Goal: Task Accomplishment & Management: Use online tool/utility

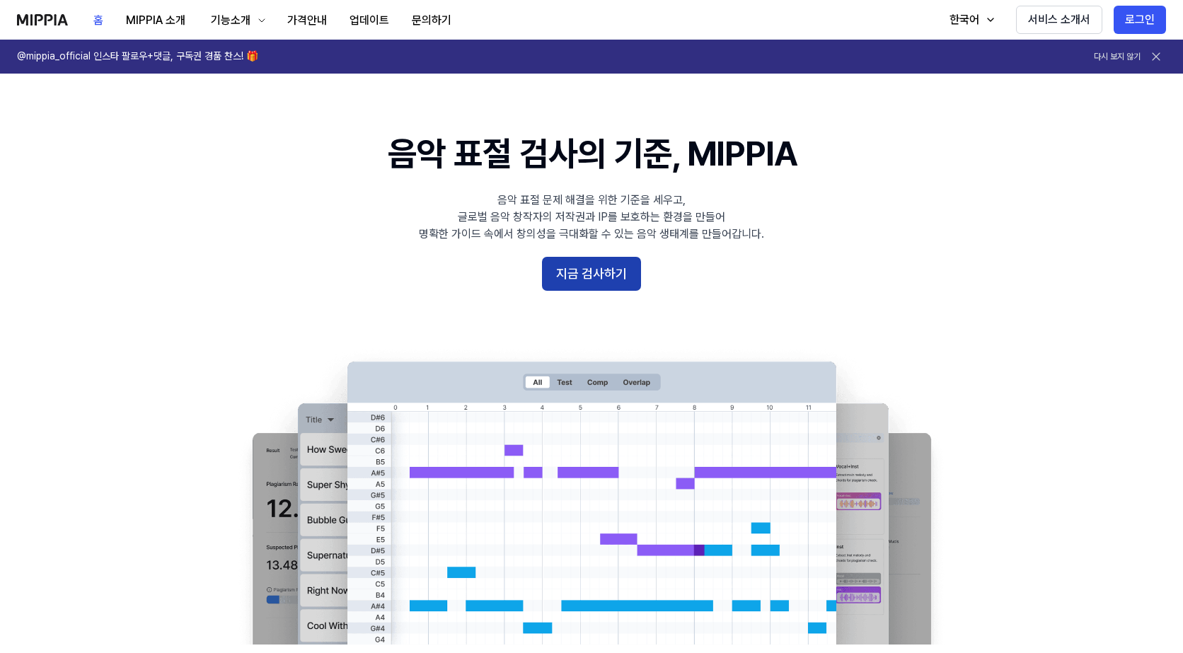
click at [595, 264] on button "지금 검사하기" at bounding box center [591, 274] width 99 height 34
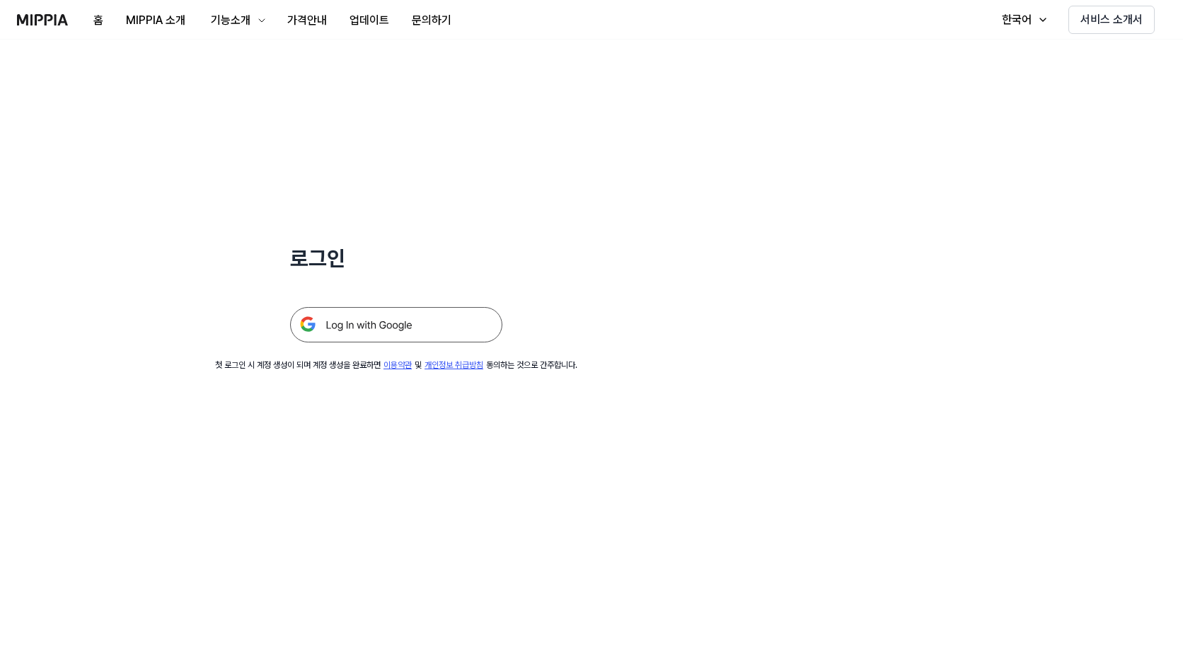
click at [409, 337] on img at bounding box center [396, 324] width 212 height 35
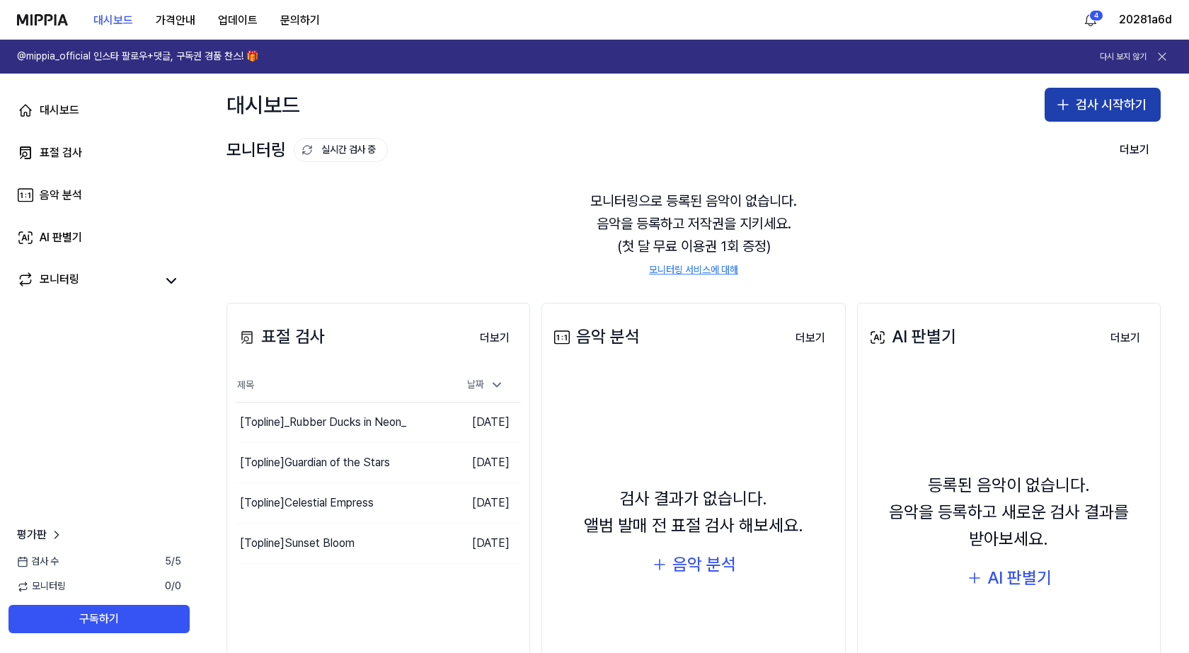
click at [1071, 101] on button "검사 시작하기" at bounding box center [1102, 105] width 116 height 34
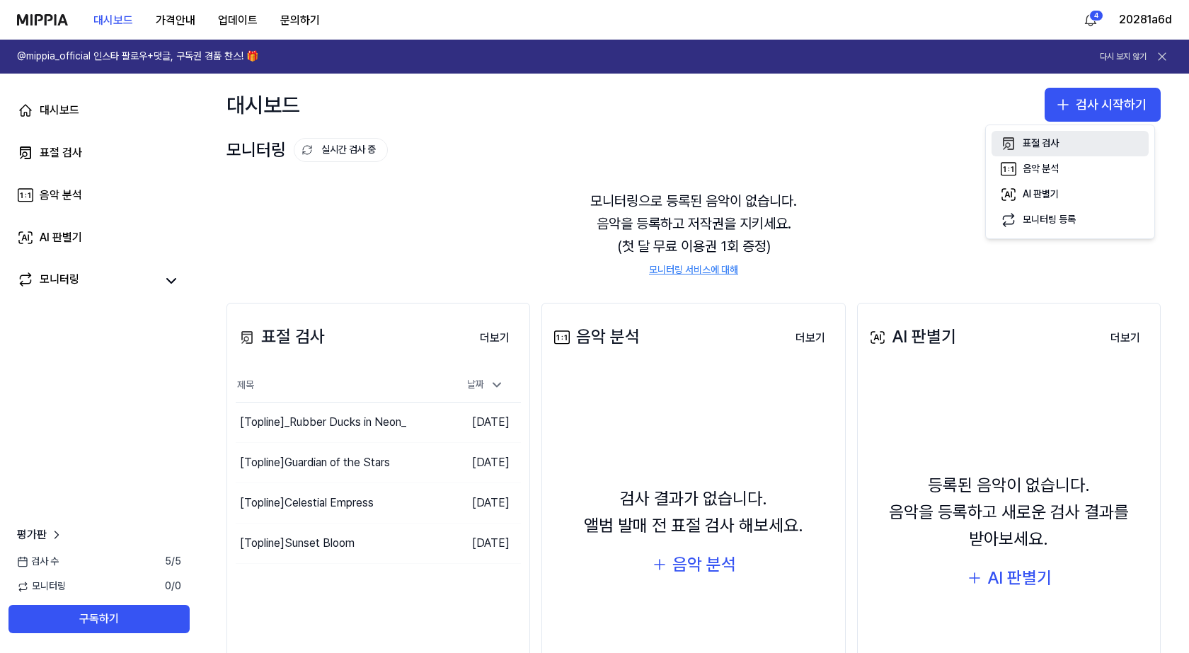
click at [1064, 142] on button "표절 검사" at bounding box center [1069, 143] width 157 height 25
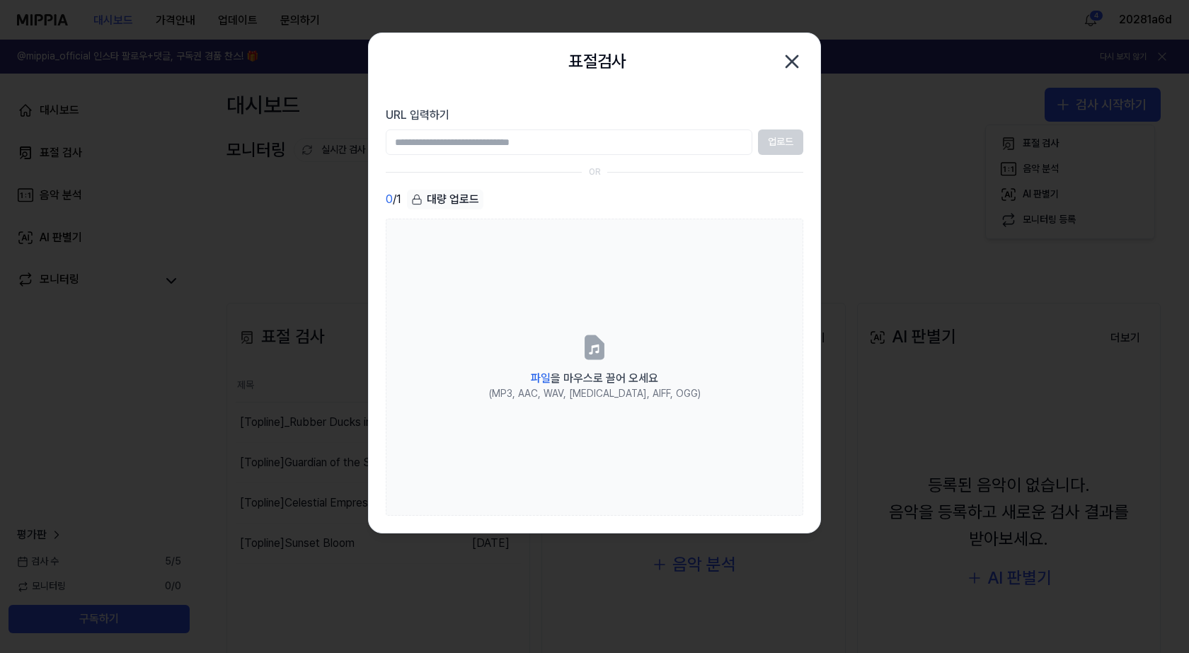
click at [458, 202] on div "대량 업로드" at bounding box center [445, 200] width 76 height 20
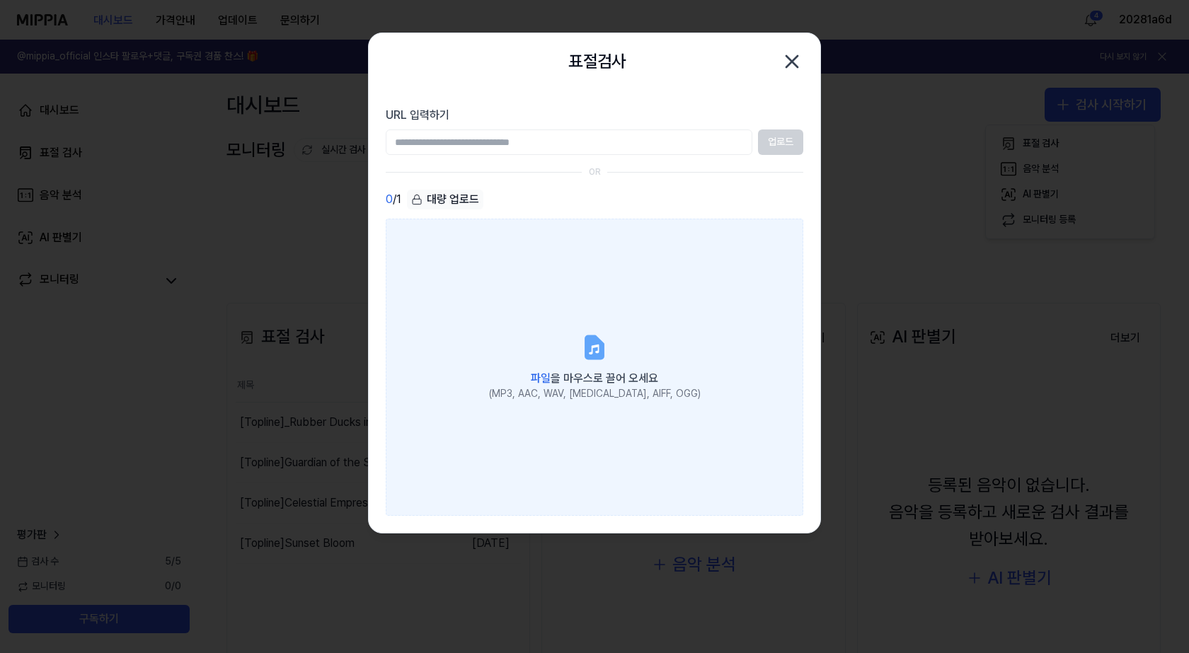
click at [532, 275] on label "파일 을 마우스로 끌어 오세요 (MP3, AAC, WAV, FLAC, AIFF, OGG)" at bounding box center [594, 367] width 417 height 297
click at [0, 0] on input "파일 을 마우스로 끌어 오세요 (MP3, AAC, WAV, FLAC, AIFF, OGG)" at bounding box center [0, 0] width 0 height 0
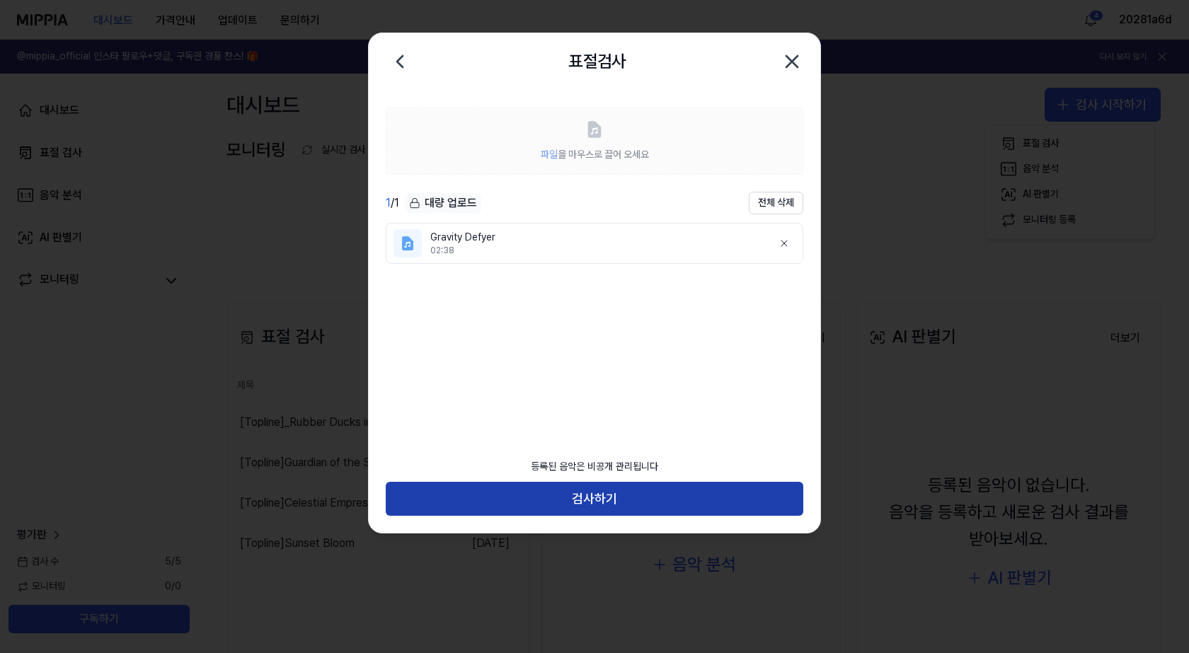
click at [603, 487] on button "검사하기" at bounding box center [594, 499] width 417 height 34
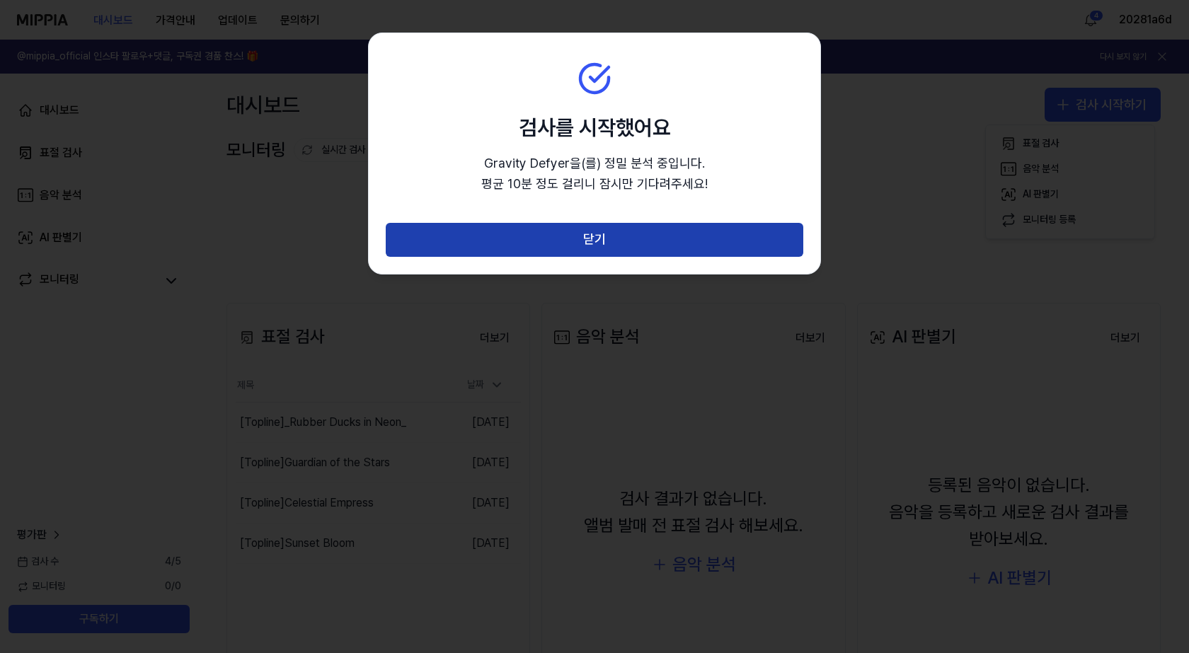
click at [604, 246] on button "닫기" at bounding box center [594, 240] width 417 height 34
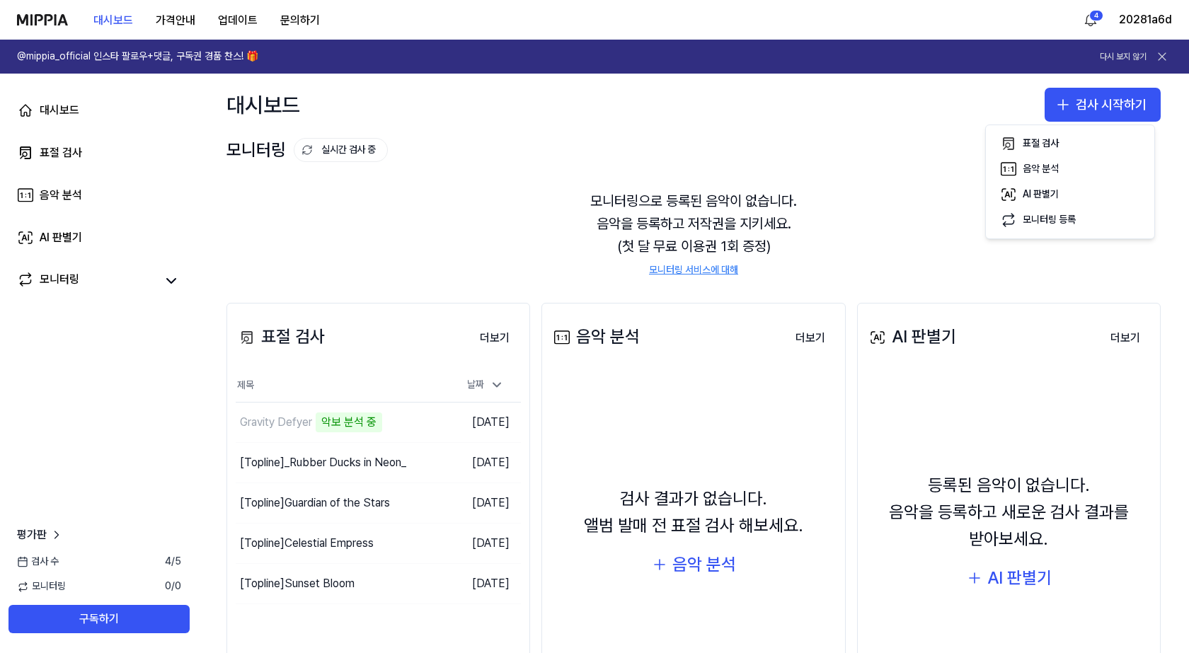
click at [630, 199] on div "모니터링으로 등록된 음악이 없습니다. 음악을 등록하고 저작권을 지키세요. (첫 달 무료 이용권 1회 증정) 모니터링 서비스에 대해" at bounding box center [693, 234] width 934 height 122
click at [507, 198] on div "모니터링으로 등록된 음악이 없습니다. 음악을 등록하고 저작권을 지키세요. (첫 달 무료 이용권 1회 증정) 모니터링 서비스에 대해" at bounding box center [693, 234] width 934 height 122
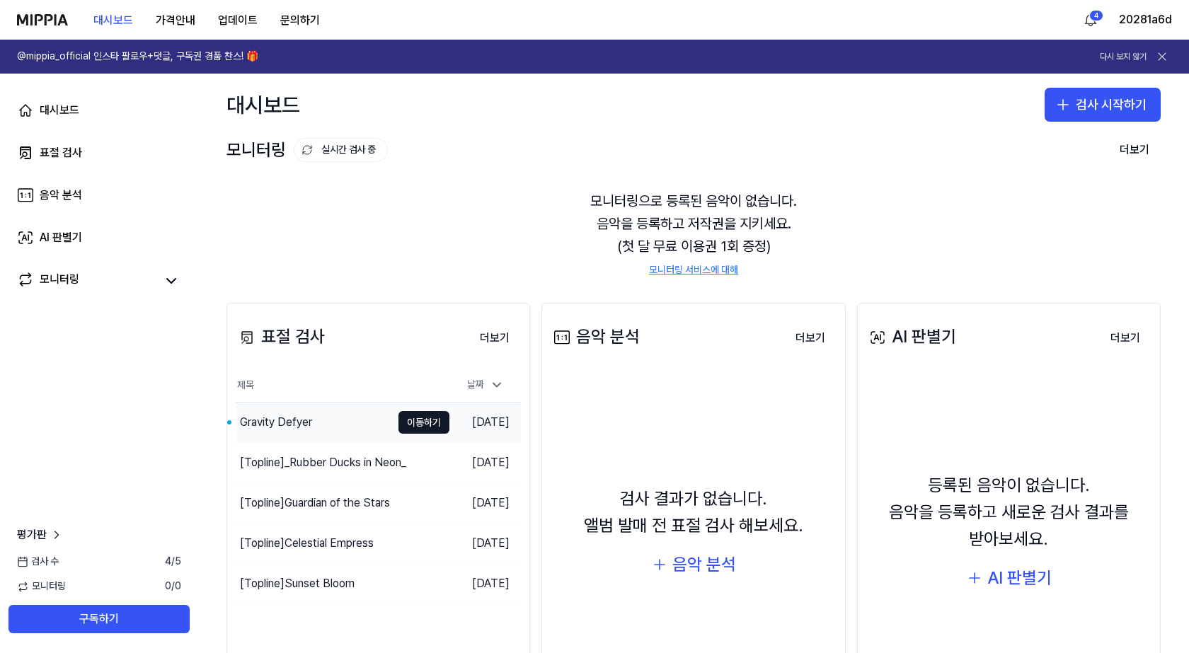
click at [279, 417] on div "Gravity Defyer" at bounding box center [276, 422] width 72 height 17
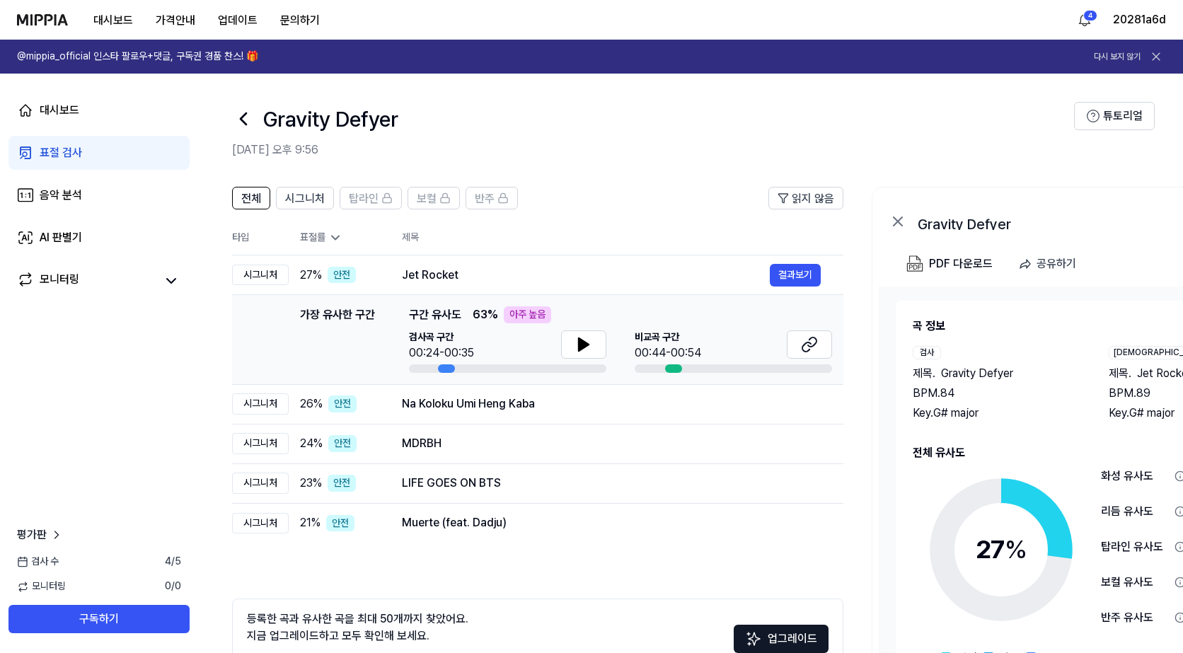
drag, startPoint x: 420, startPoint y: 311, endPoint x: 514, endPoint y: 316, distance: 94.9
click at [514, 316] on div "가장 유사한 구간 구간 유사도 63 % 아주 높음" at bounding box center [620, 314] width 423 height 17
drag, startPoint x: 444, startPoint y: 315, endPoint x: 496, endPoint y: 320, distance: 52.6
click at [496, 320] on div "가장 유사한 구간 구간 유사도 63 % 아주 높음" at bounding box center [620, 314] width 423 height 17
click at [313, 275] on span "27 %" at bounding box center [311, 275] width 22 height 17
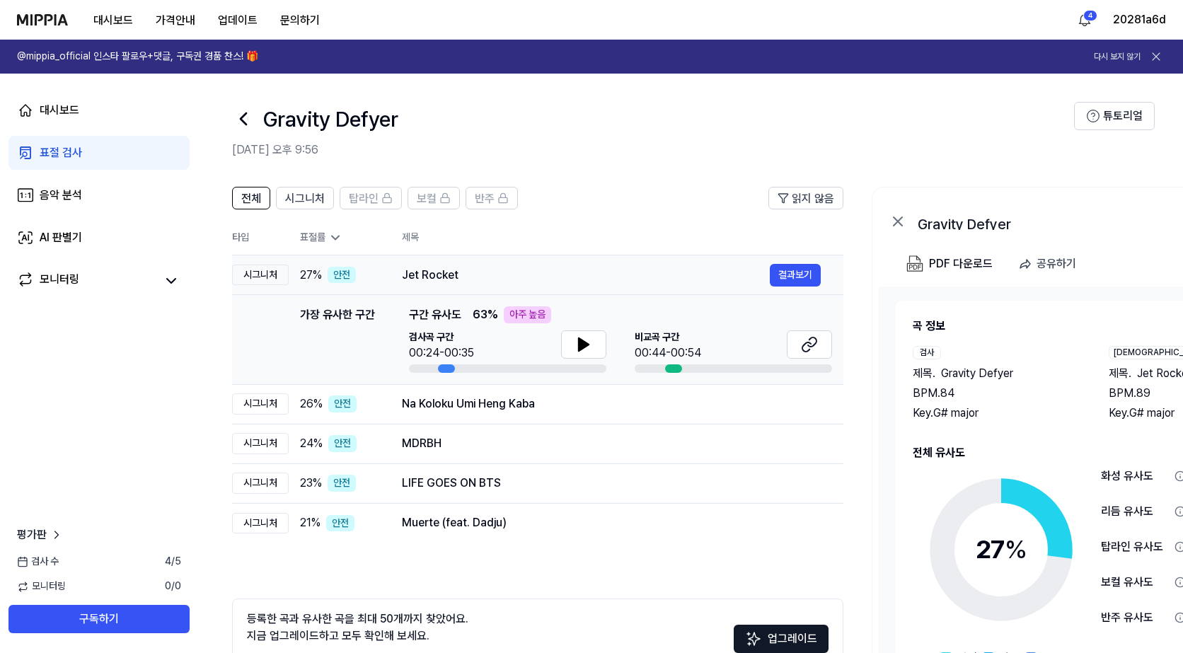
click at [500, 280] on div "Jet Rocket" at bounding box center [586, 275] width 368 height 17
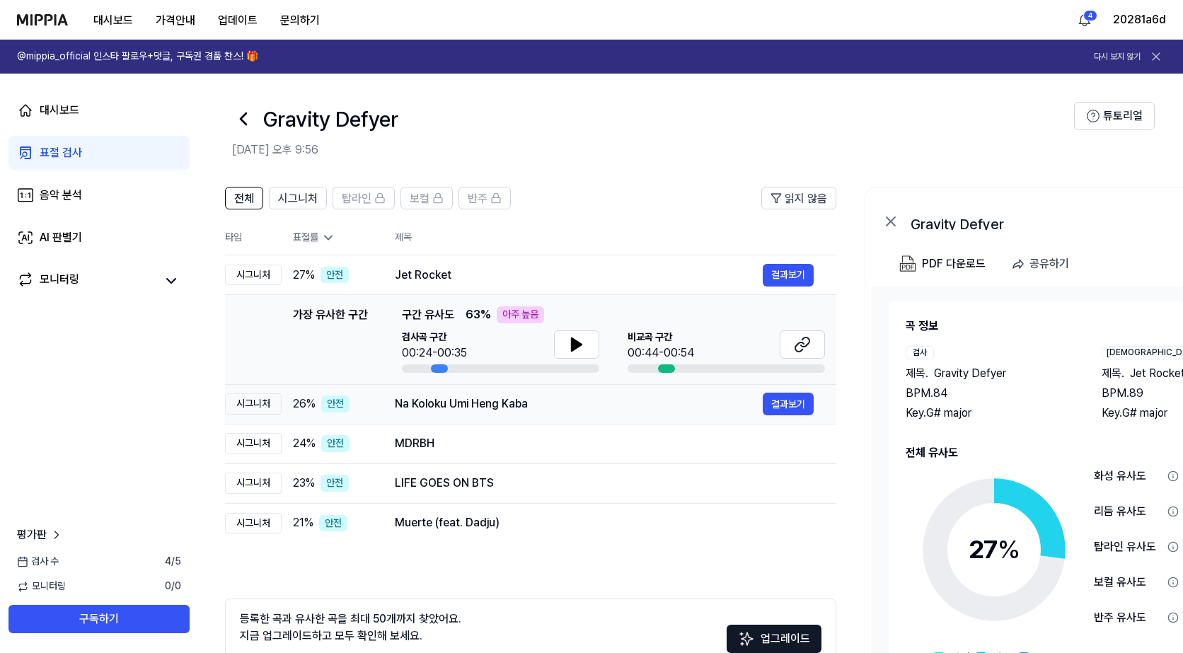
drag, startPoint x: 355, startPoint y: 404, endPoint x: 347, endPoint y: 399, distance: 9.2
click at [347, 399] on div "안전" at bounding box center [335, 404] width 28 height 17
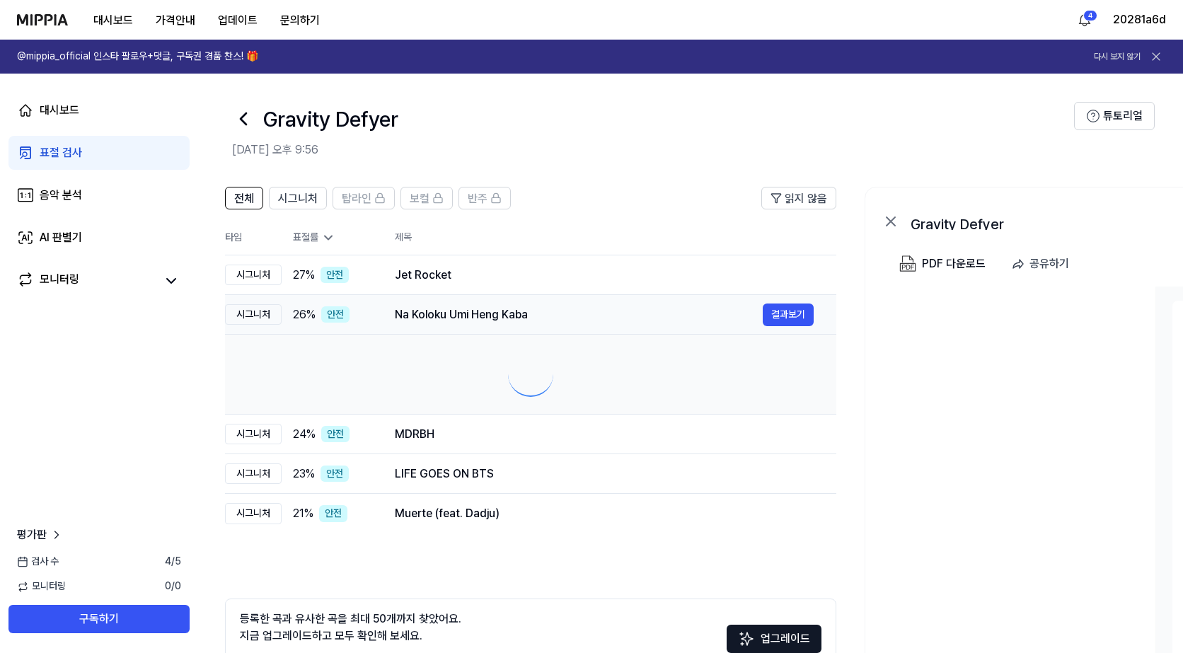
scroll to position [0, 8]
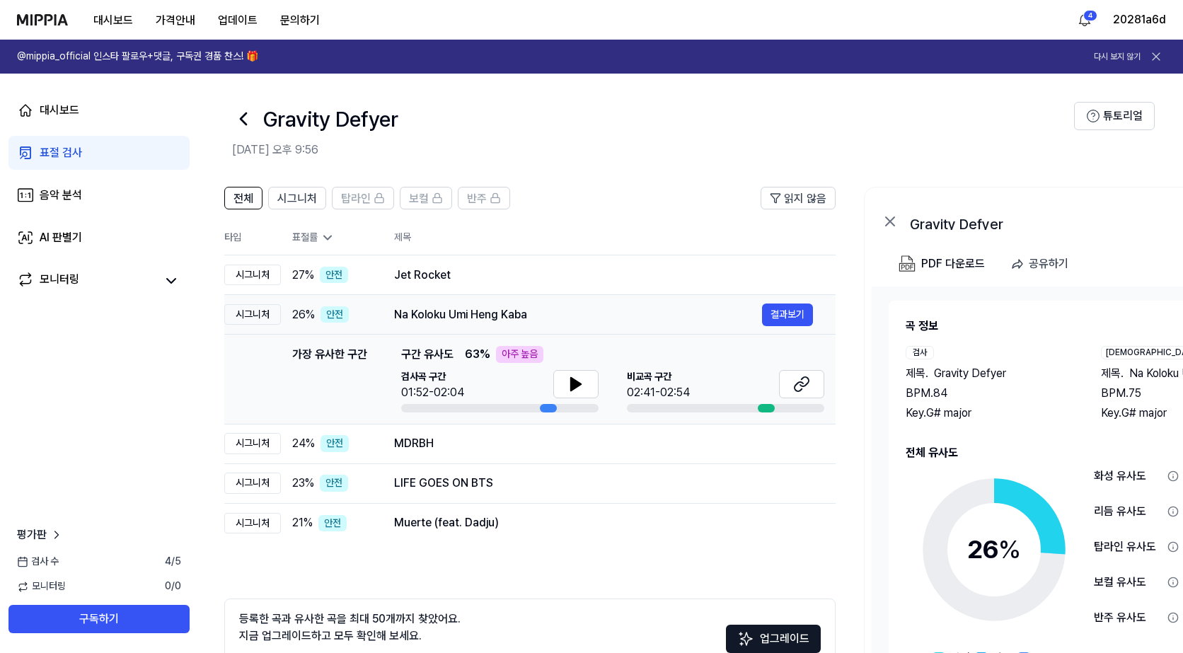
click at [422, 313] on div "Na Koloku Umi Heng Kaba" at bounding box center [578, 314] width 368 height 17
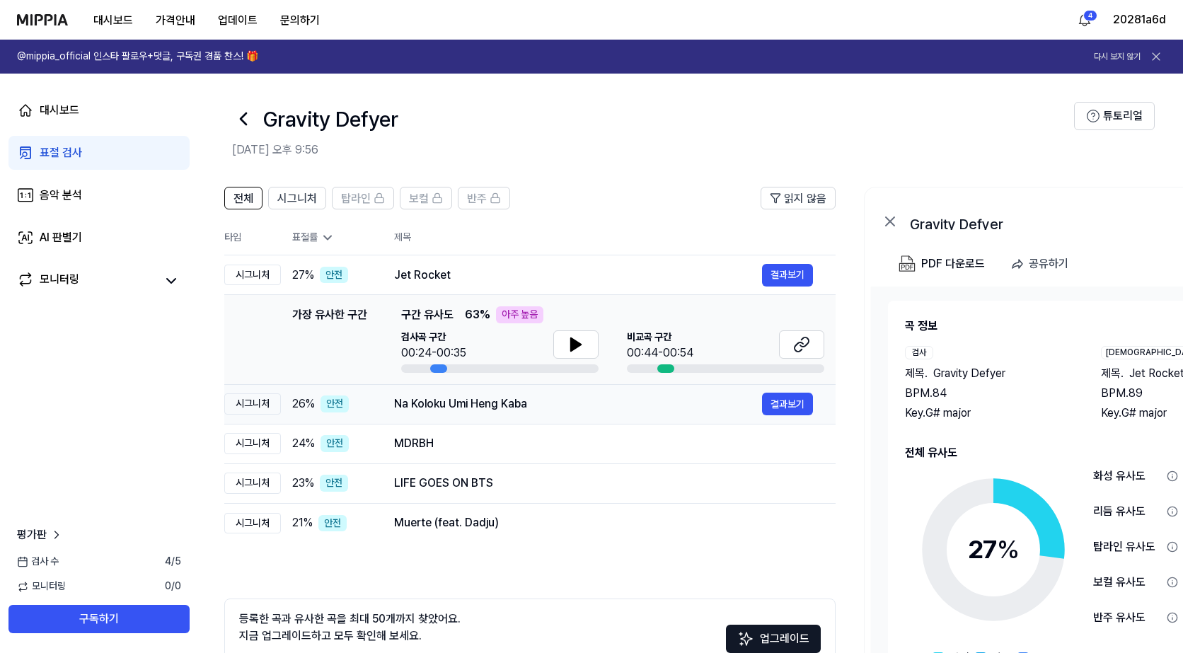
click at [385, 405] on td "Na Koloku Umi Heng Kaba 결과보기" at bounding box center [603, 404] width 464 height 40
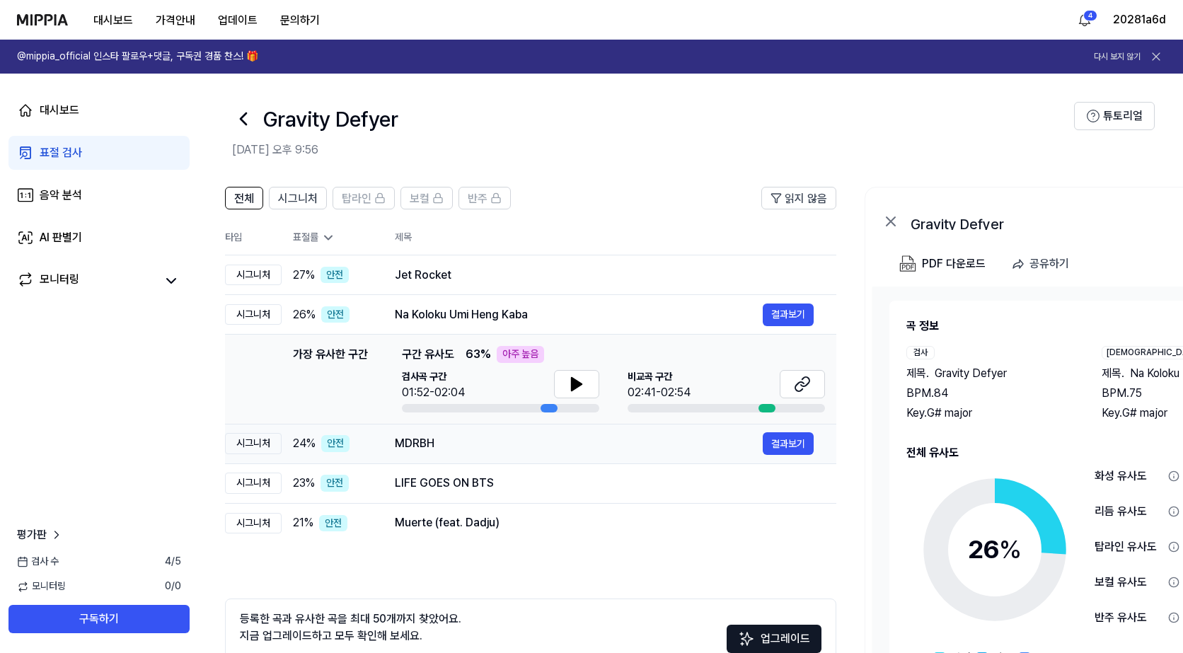
click at [380, 431] on td "MDRBH 결과보기" at bounding box center [604, 444] width 464 height 40
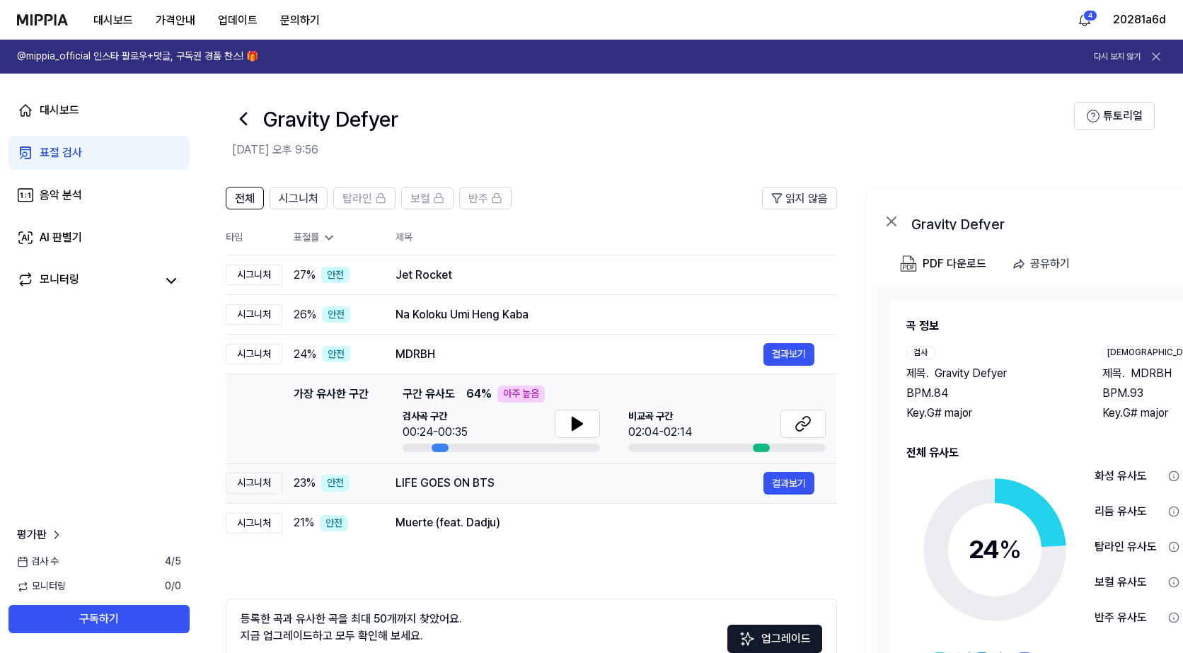
click at [384, 478] on td "LIFE GOES ON BTS 결과보기" at bounding box center [605, 483] width 464 height 40
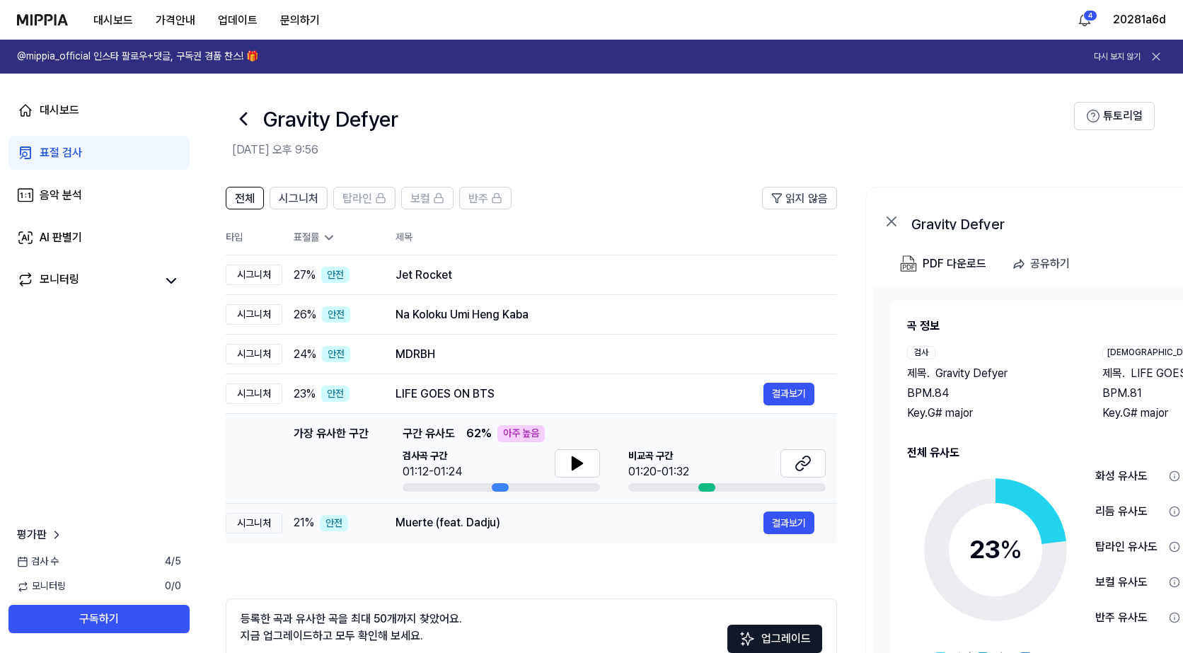
click at [404, 526] on div "Muerte (feat. Dadju)" at bounding box center [580, 522] width 368 height 17
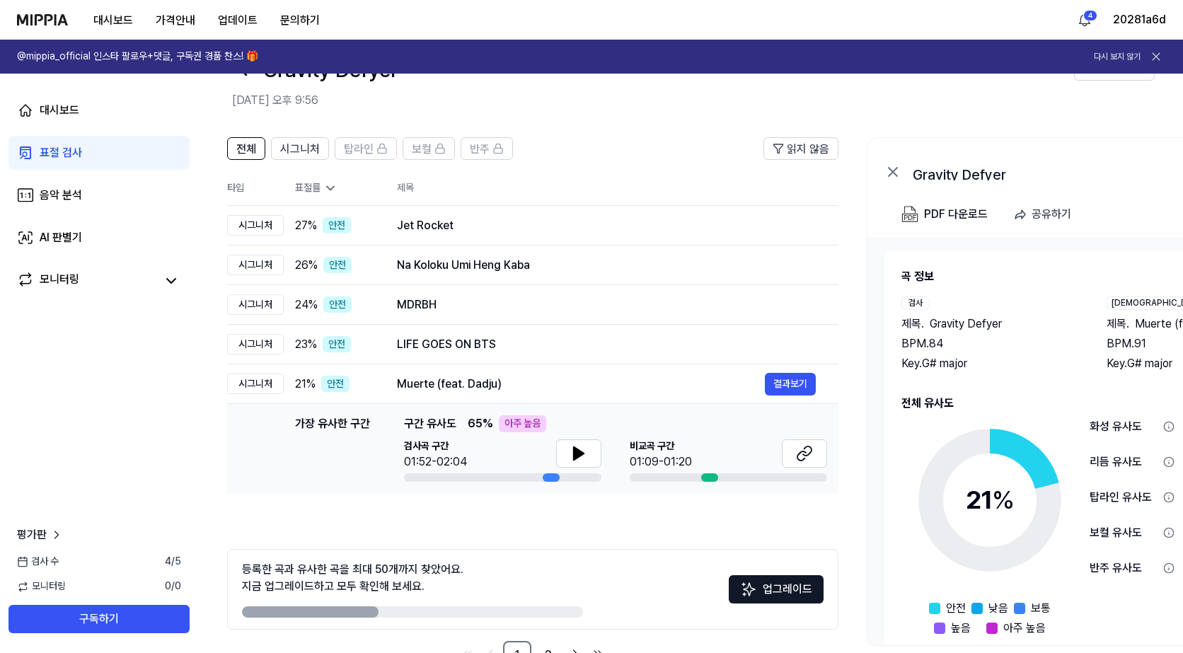
scroll to position [71, 0]
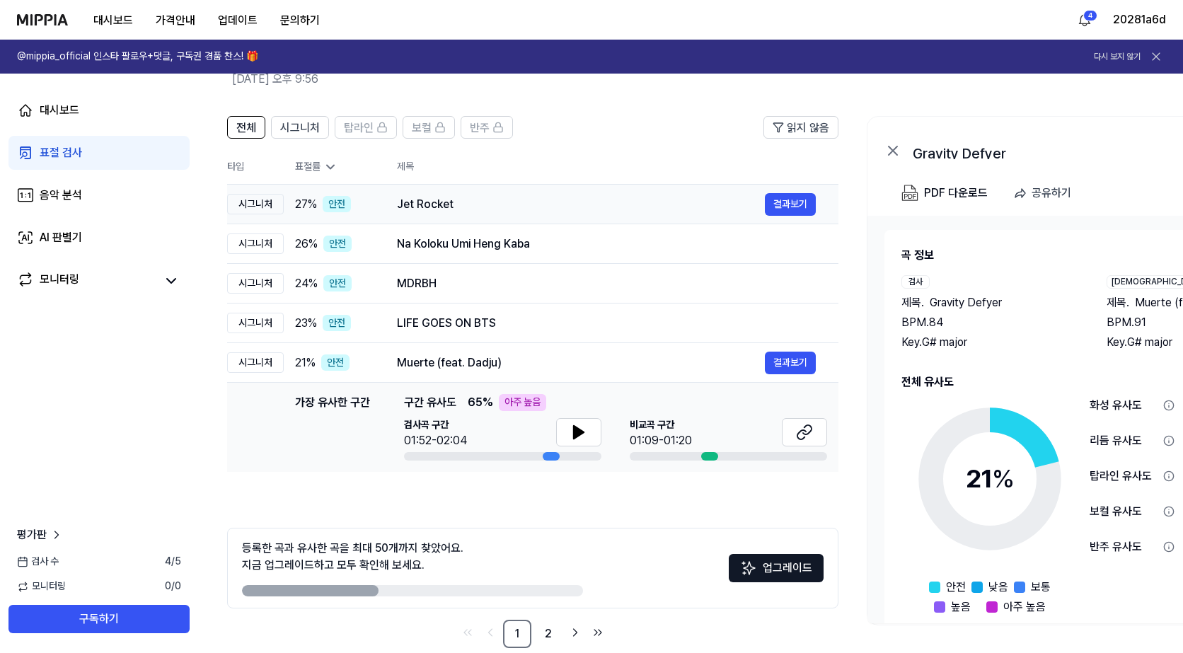
click at [522, 211] on div "Jet Rocket" at bounding box center [581, 204] width 368 height 17
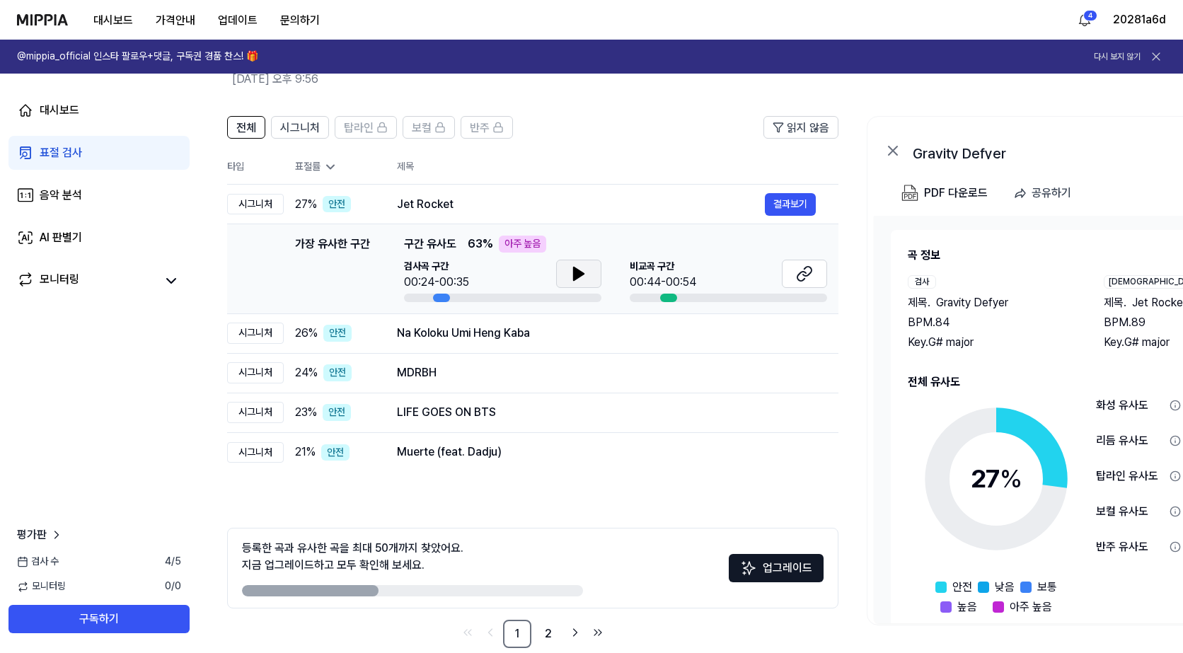
click at [569, 267] on button at bounding box center [578, 274] width 45 height 28
click at [797, 273] on icon at bounding box center [804, 273] width 17 height 17
click at [580, 268] on icon at bounding box center [581, 273] width 3 height 11
click at [572, 275] on icon at bounding box center [578, 273] width 17 height 17
click at [575, 275] on icon at bounding box center [576, 273] width 3 height 11
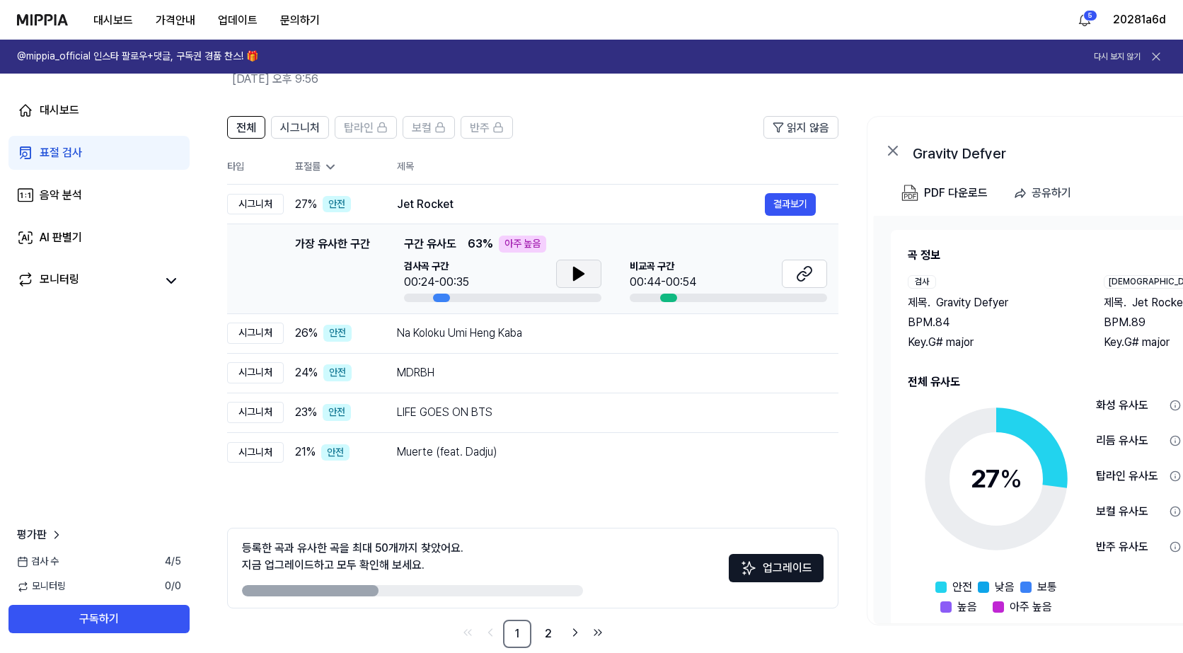
click at [591, 283] on button at bounding box center [578, 274] width 45 height 28
click at [483, 338] on div "Na Koloku Umi Heng Kaba" at bounding box center [581, 333] width 368 height 17
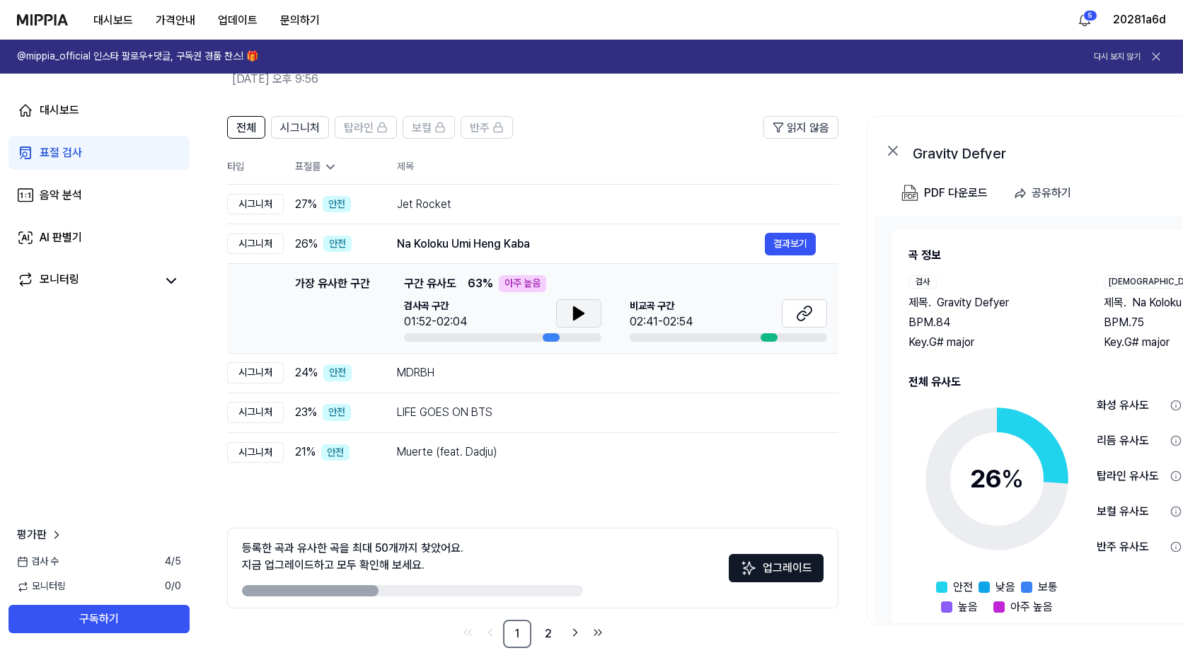
click at [580, 316] on icon at bounding box center [579, 313] width 10 height 13
click at [809, 308] on icon at bounding box center [804, 313] width 17 height 17
click at [577, 315] on icon at bounding box center [576, 313] width 3 height 11
click at [596, 301] on button at bounding box center [578, 313] width 45 height 28
click at [585, 306] on icon at bounding box center [578, 313] width 17 height 17
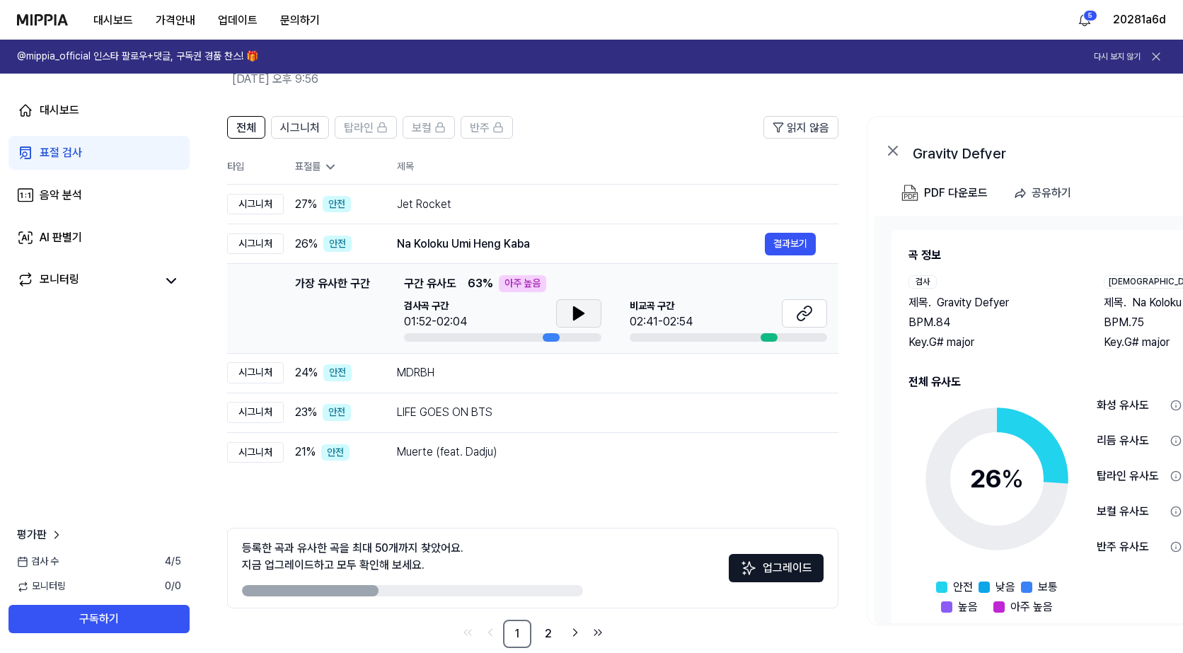
click at [592, 302] on button at bounding box center [578, 313] width 45 height 28
click at [554, 371] on div "MDRBH" at bounding box center [581, 372] width 368 height 17
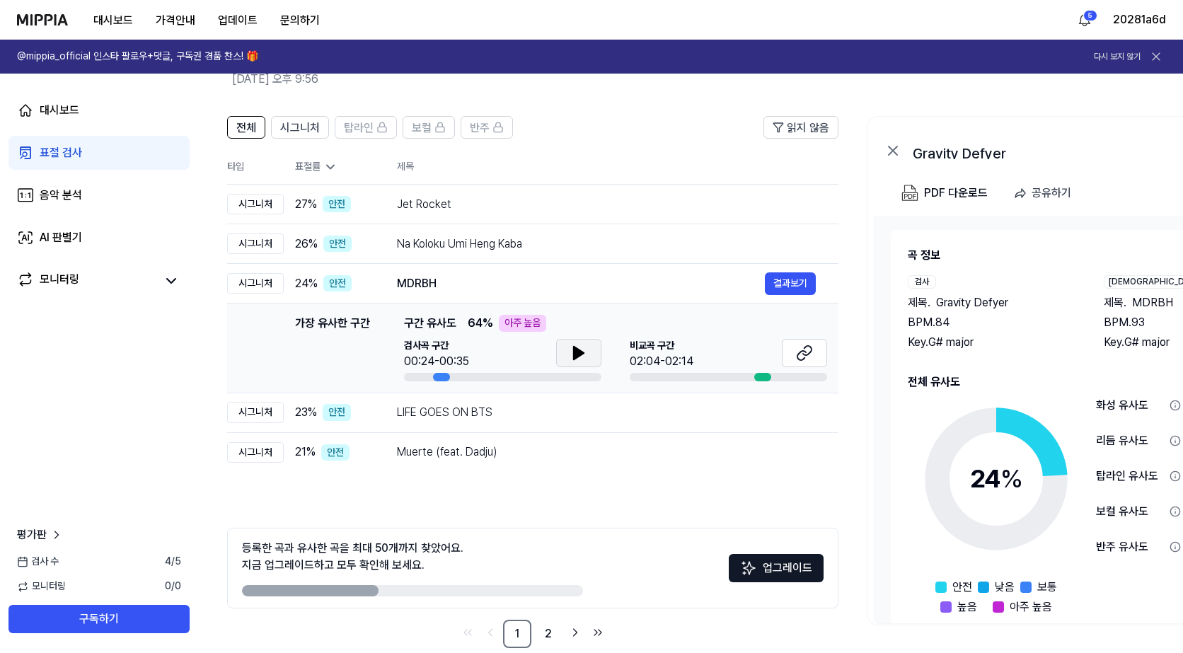
click at [579, 345] on icon at bounding box center [578, 353] width 17 height 17
click at [803, 352] on icon at bounding box center [804, 353] width 17 height 17
click at [577, 341] on button at bounding box center [578, 353] width 45 height 28
click at [572, 355] on icon at bounding box center [578, 353] width 17 height 17
click at [584, 350] on icon at bounding box center [578, 353] width 17 height 17
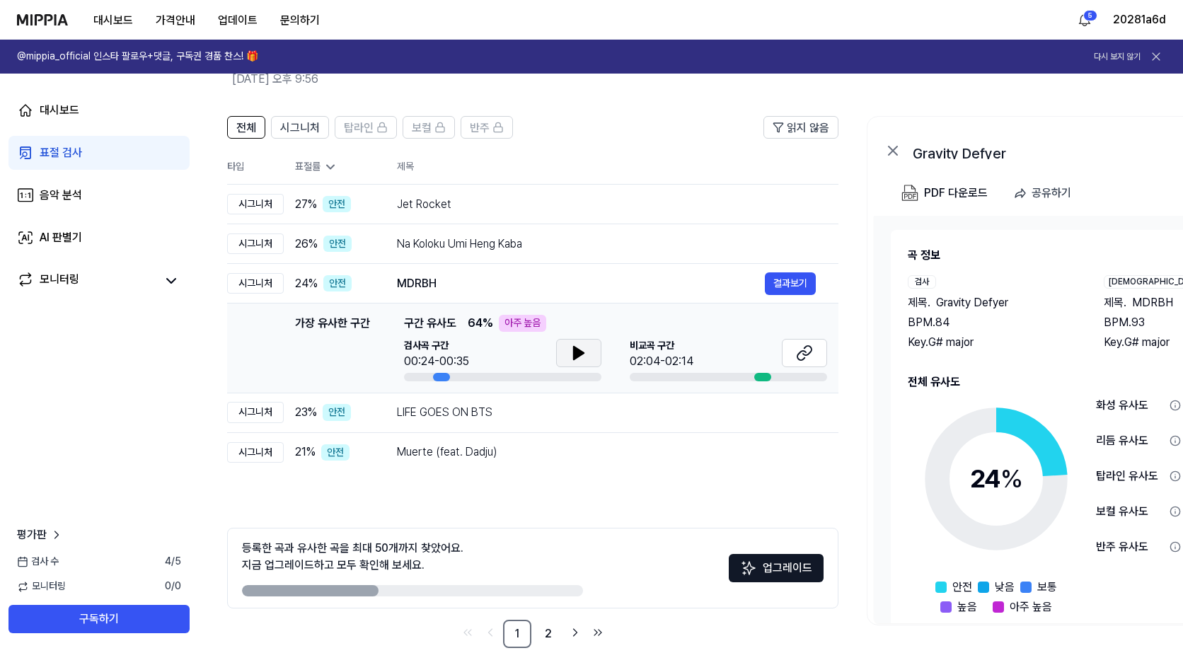
click at [580, 335] on div "가장 유사한 구간 구간 유사도 64 % 아주 높음 검사곡 구간 00:24-00:35 비교곡 구간 02:04-02:14" at bounding box center [615, 348] width 423 height 67
click at [581, 348] on icon at bounding box center [578, 353] width 17 height 17
click at [585, 351] on icon at bounding box center [578, 353] width 17 height 17
click at [587, 350] on button at bounding box center [578, 353] width 45 height 28
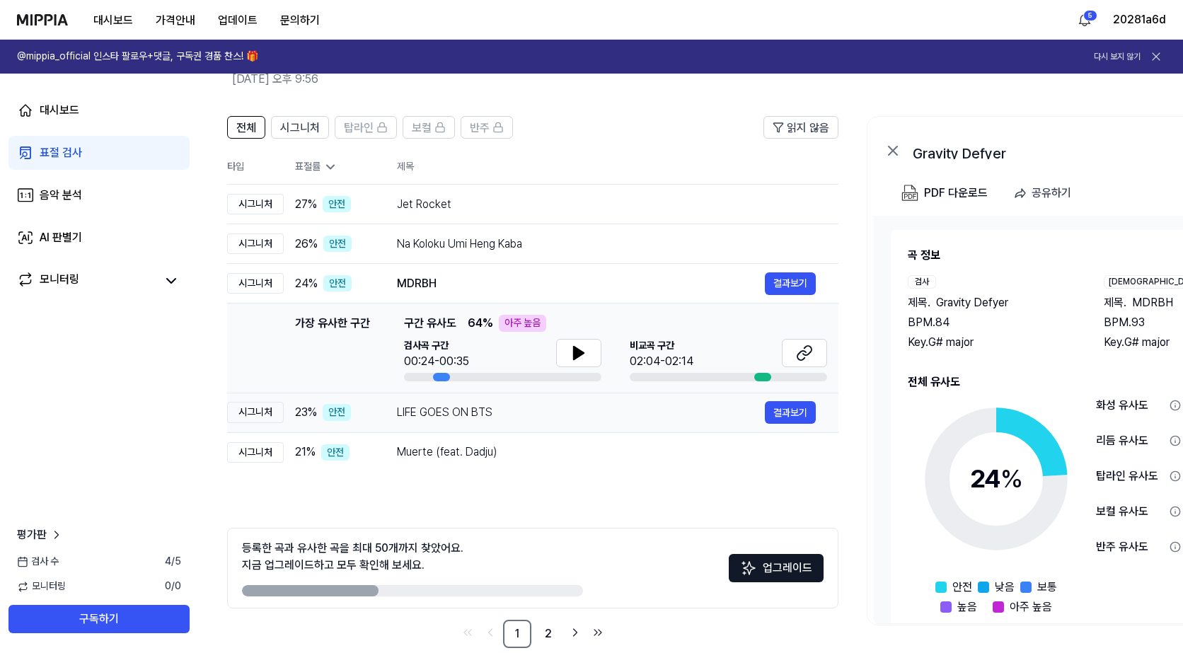
click at [455, 420] on div "LIFE GOES ON BTS" at bounding box center [581, 412] width 368 height 17
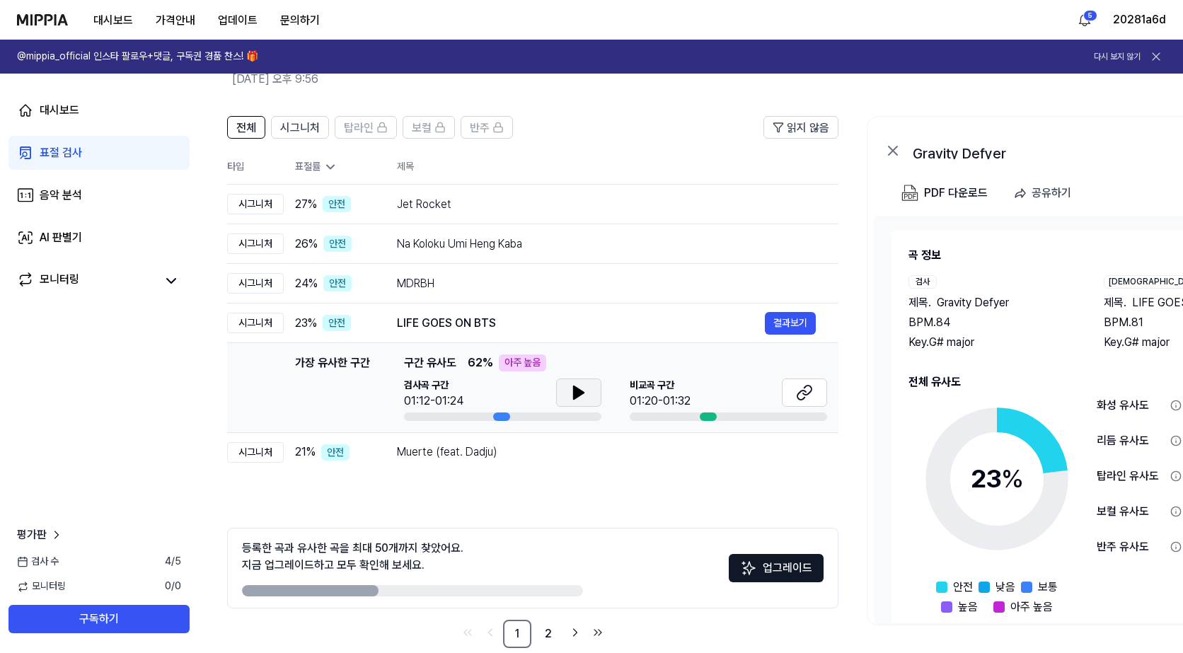
click at [594, 386] on button at bounding box center [578, 393] width 45 height 28
click at [584, 388] on icon at bounding box center [578, 392] width 17 height 17
click at [584, 381] on button at bounding box center [578, 393] width 45 height 28
click at [581, 386] on icon at bounding box center [578, 392] width 17 height 17
click at [800, 403] on button at bounding box center [804, 393] width 45 height 28
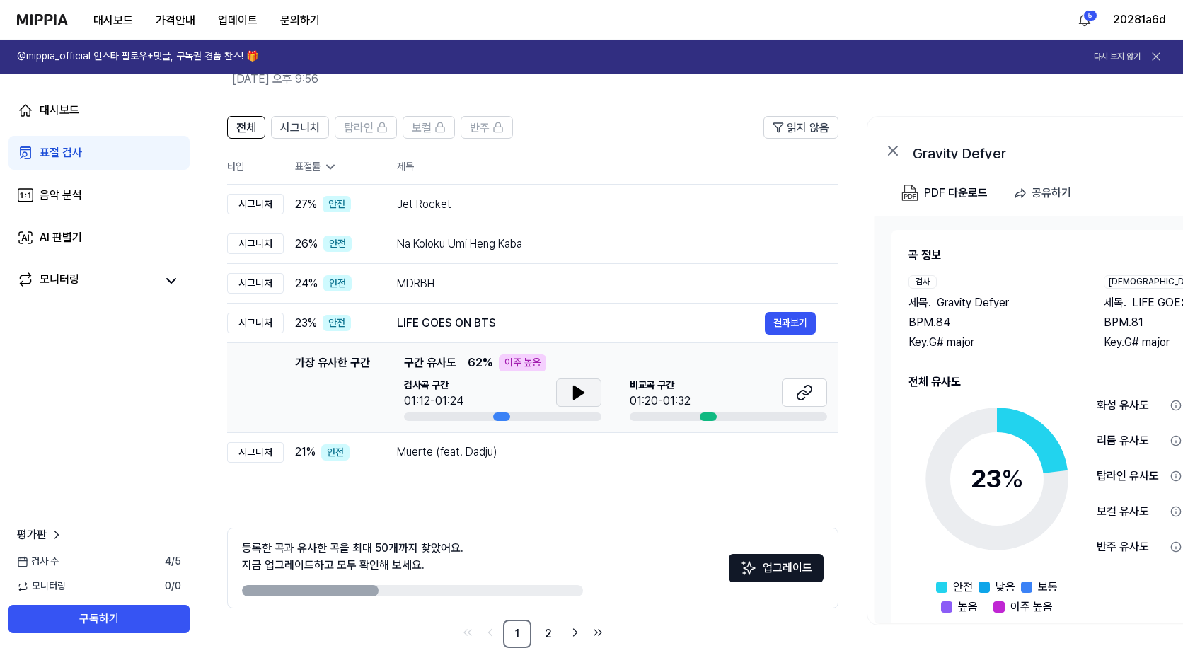
click at [570, 388] on button at bounding box center [578, 393] width 45 height 28
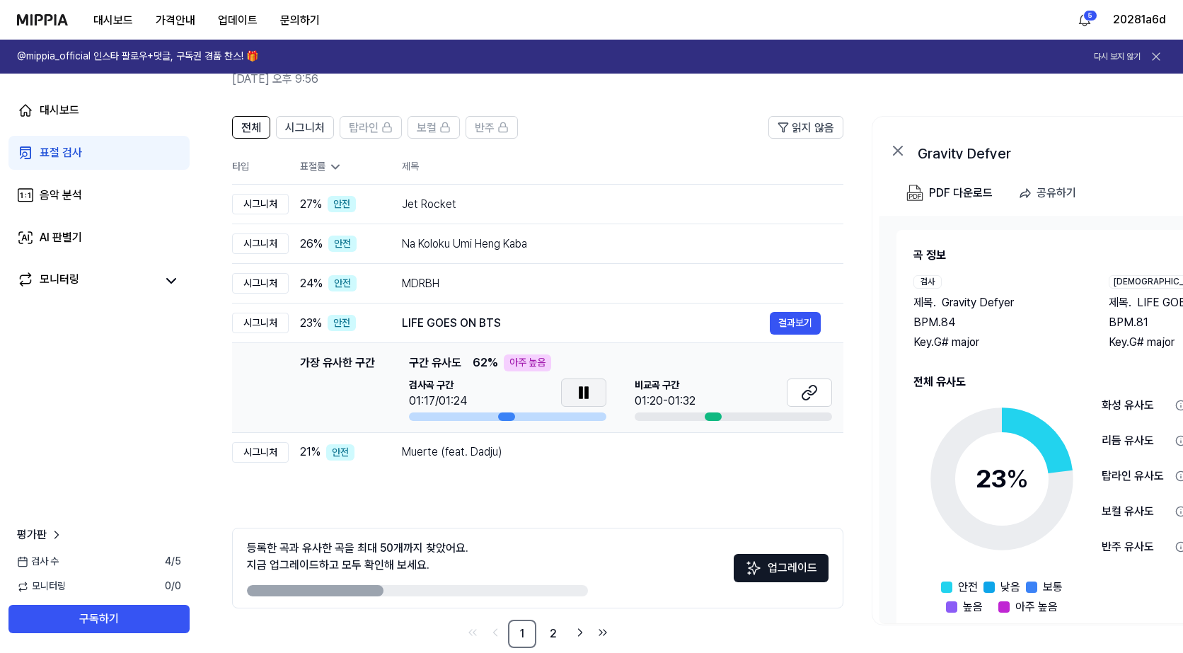
click at [587, 388] on icon at bounding box center [586, 392] width 3 height 11
click at [572, 391] on button at bounding box center [583, 393] width 45 height 28
click at [587, 388] on icon at bounding box center [586, 392] width 3 height 11
click at [557, 456] on div "Muerte (feat. Dadju)" at bounding box center [586, 452] width 368 height 17
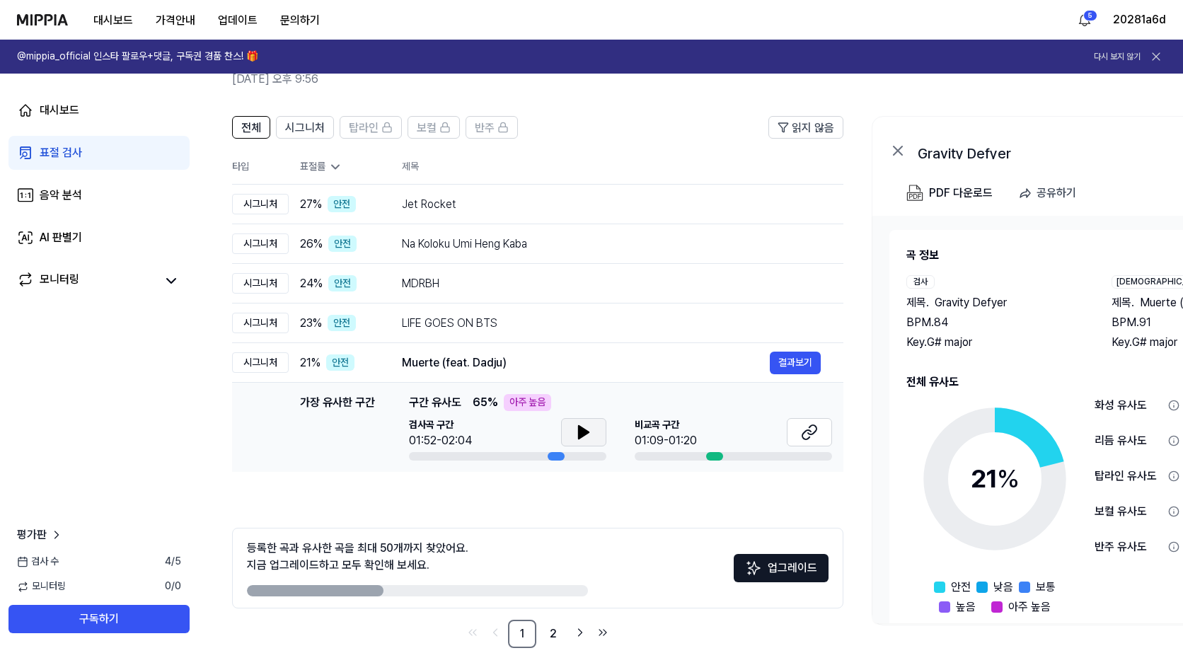
click at [582, 439] on icon at bounding box center [583, 432] width 17 height 17
click at [815, 433] on icon at bounding box center [809, 432] width 17 height 17
click at [586, 437] on icon at bounding box center [586, 432] width 3 height 11
click at [586, 430] on icon at bounding box center [584, 432] width 10 height 13
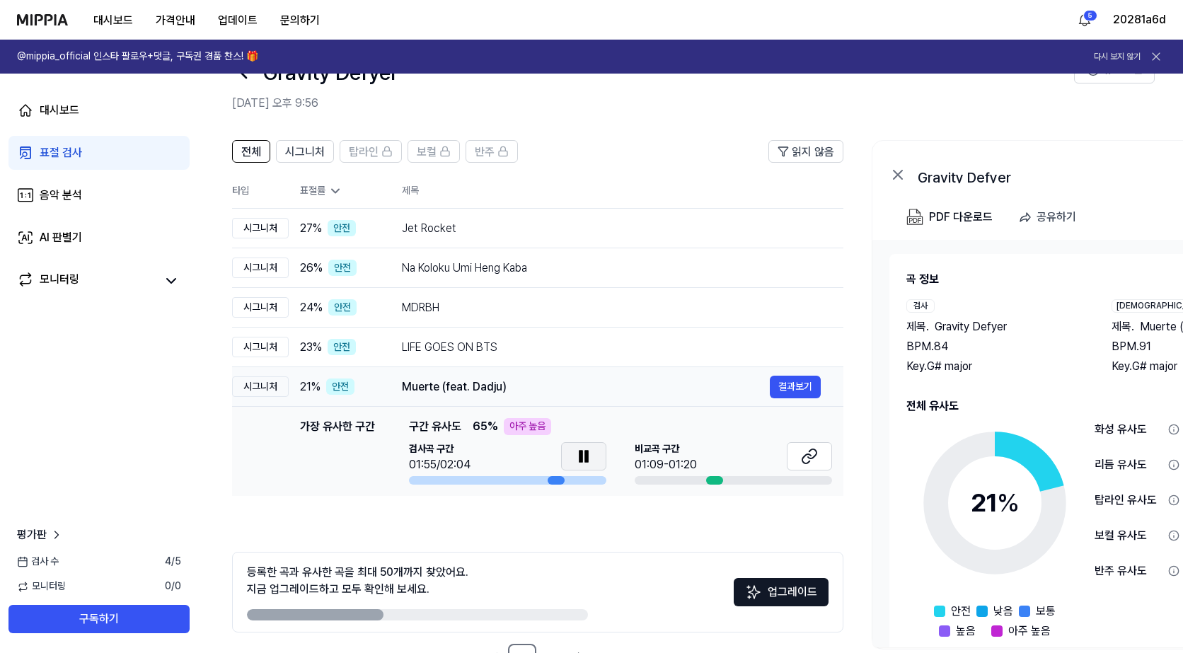
scroll to position [71, 0]
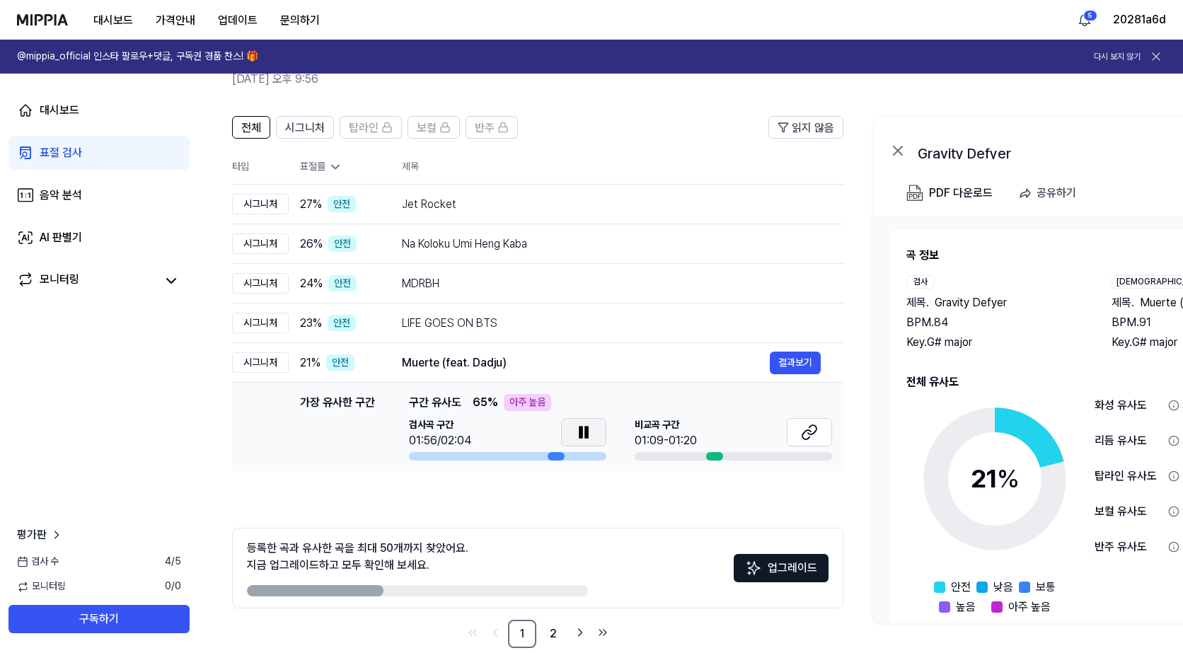
click at [587, 426] on icon at bounding box center [583, 432] width 17 height 17
click at [307, 119] on div "시그니처" at bounding box center [304, 127] width 40 height 18
click at [241, 132] on button "전체" at bounding box center [250, 127] width 38 height 23
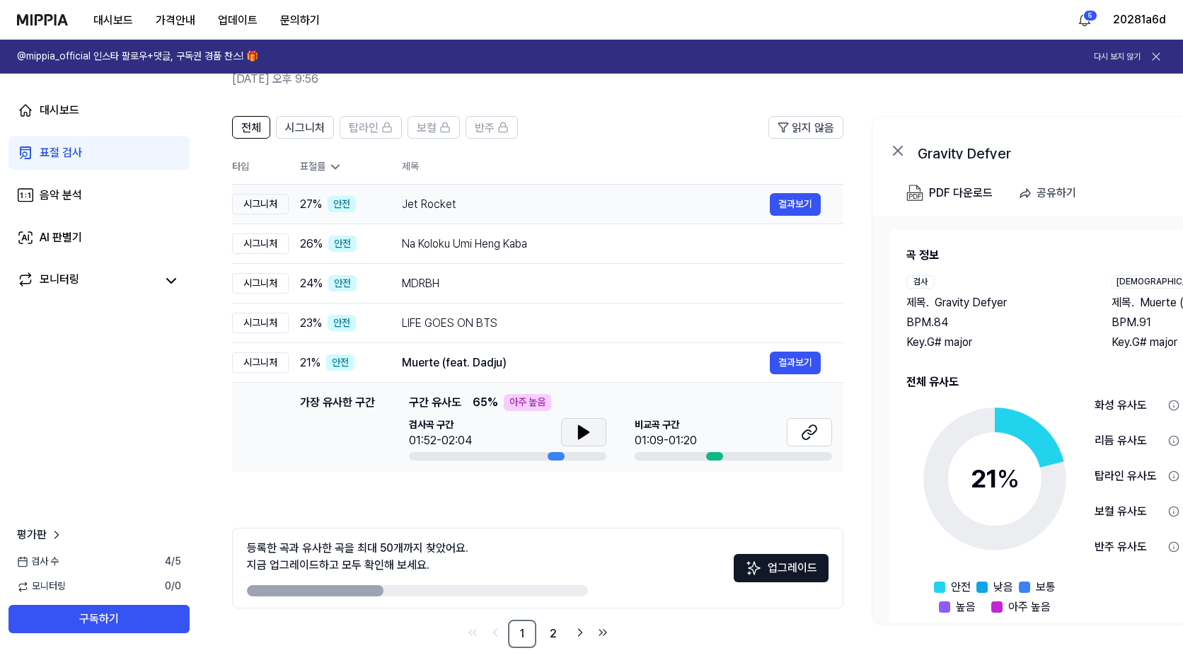
click at [496, 211] on div "Jet Rocket" at bounding box center [586, 204] width 368 height 17
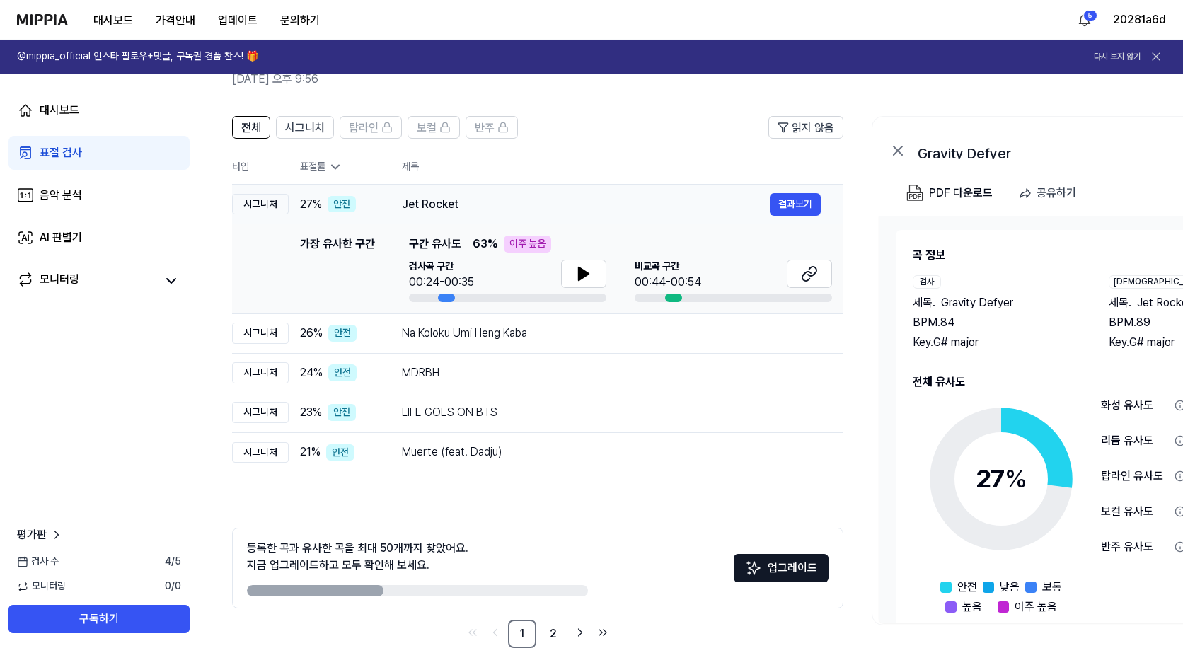
drag, startPoint x: 579, startPoint y: 212, endPoint x: 560, endPoint y: 217, distance: 19.1
click at [579, 212] on div "Jet Rocket" at bounding box center [586, 204] width 368 height 17
click at [495, 342] on div "Na Koloku Umi Heng Kaba" at bounding box center [586, 333] width 368 height 17
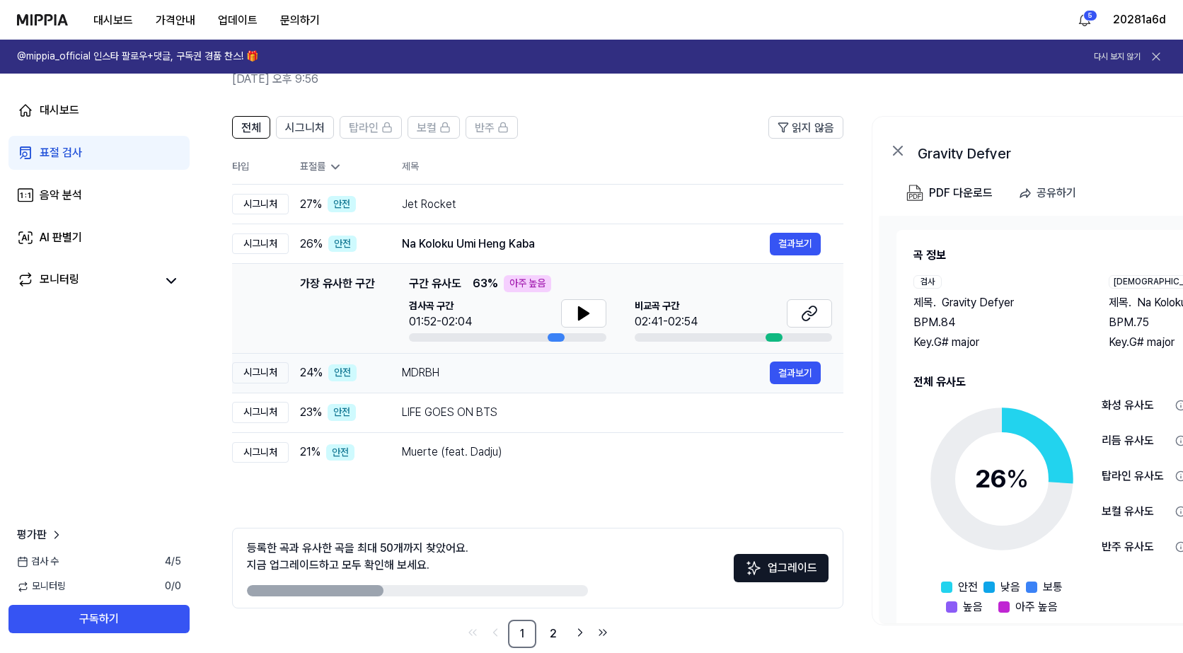
click at [480, 379] on div "MDRBH" at bounding box center [586, 372] width 368 height 17
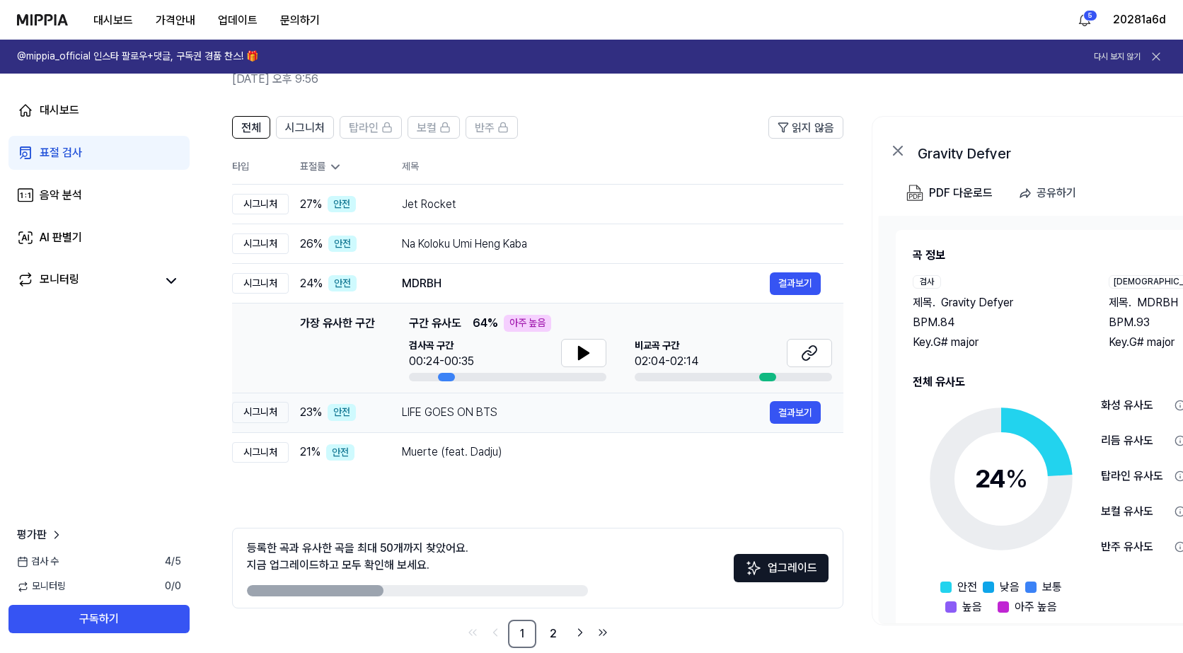
click at [482, 411] on div "LIFE GOES ON BTS" at bounding box center [586, 412] width 368 height 17
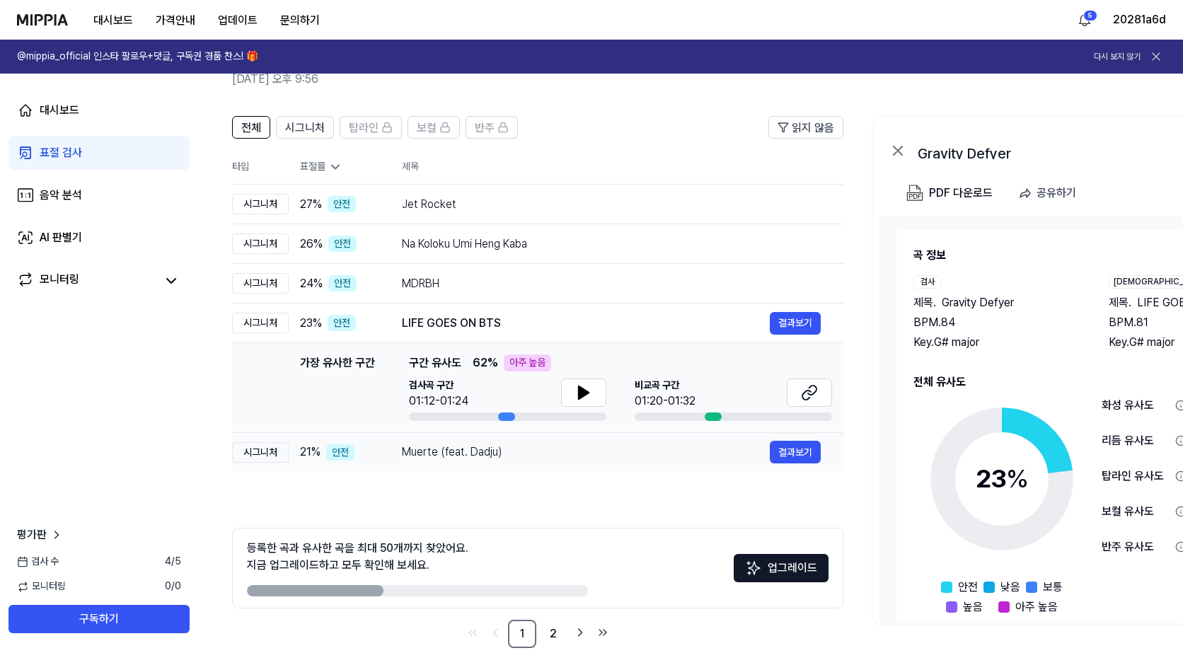
click at [492, 447] on div "Muerte (feat. Dadju)" at bounding box center [586, 452] width 368 height 17
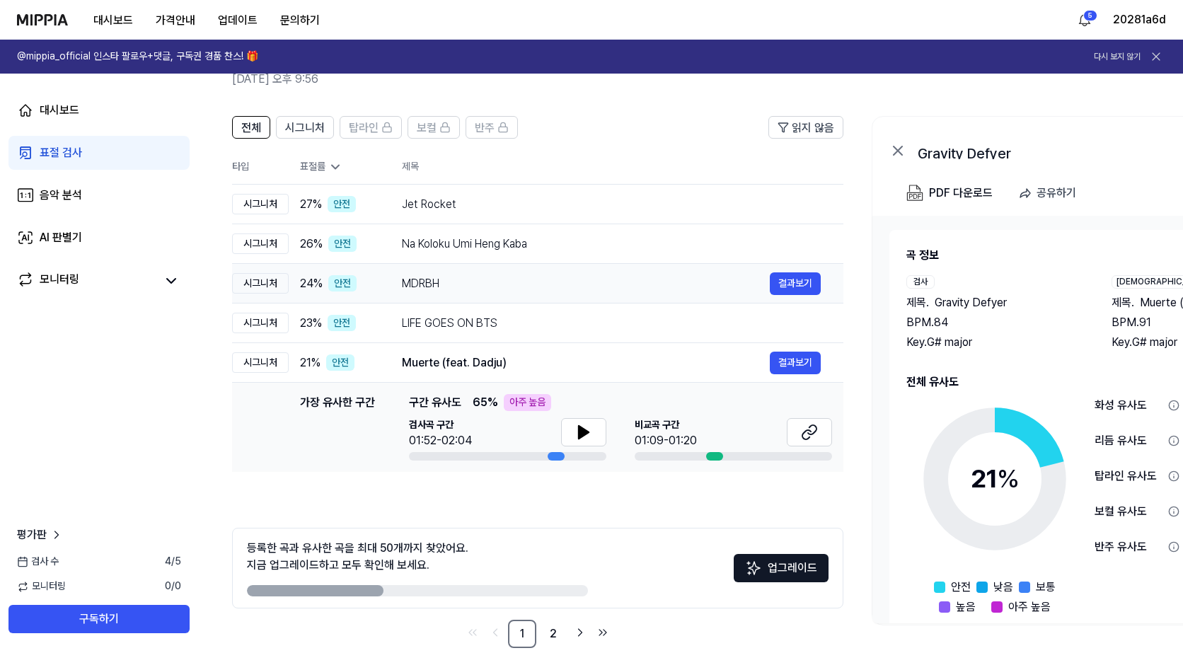
drag, startPoint x: 496, startPoint y: 363, endPoint x: 504, endPoint y: 364, distance: 7.8
click at [497, 363] on div "Muerte (feat. Dadju)" at bounding box center [586, 362] width 368 height 17
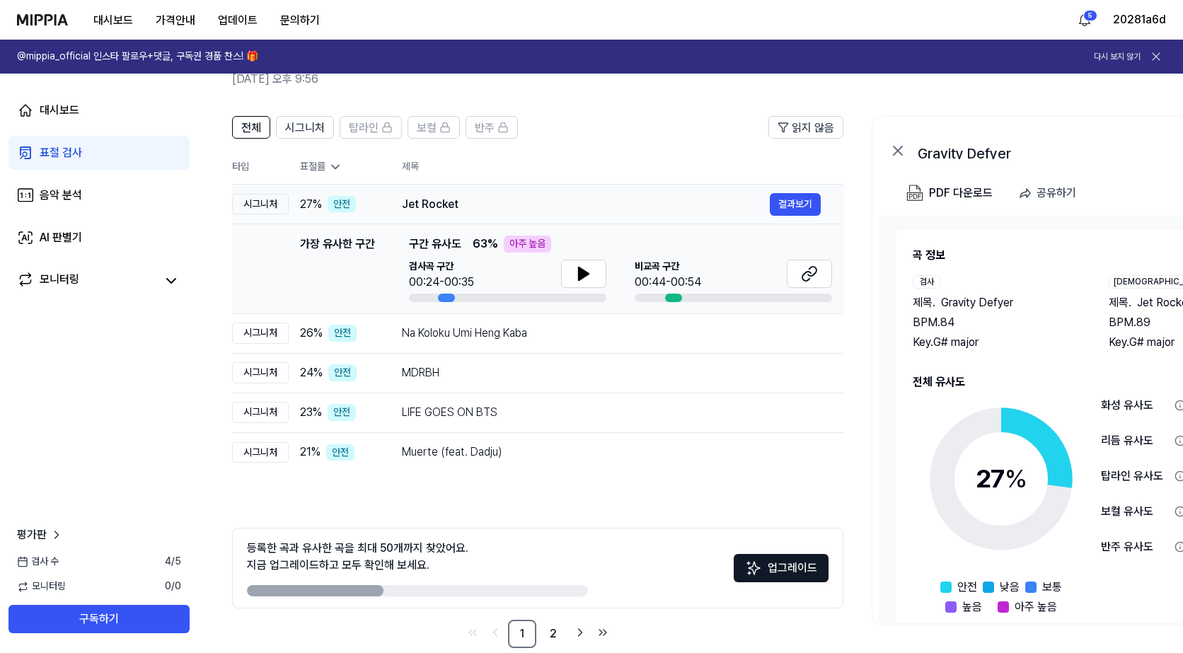
click at [489, 210] on div "Jet Rocket" at bounding box center [586, 204] width 368 height 17
click at [526, 204] on div "Jet Rocket" at bounding box center [586, 204] width 368 height 17
click at [504, 339] on div "Na Koloku Umi Heng Kaba" at bounding box center [586, 333] width 368 height 17
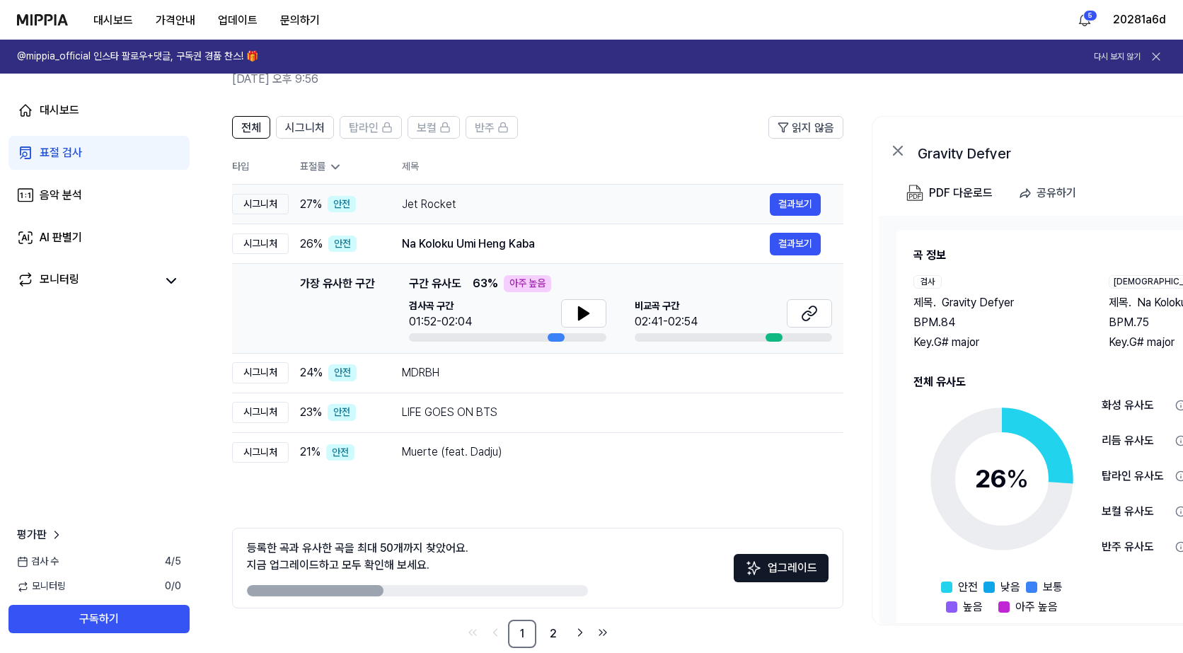
click at [492, 202] on div "Jet Rocket" at bounding box center [586, 204] width 368 height 17
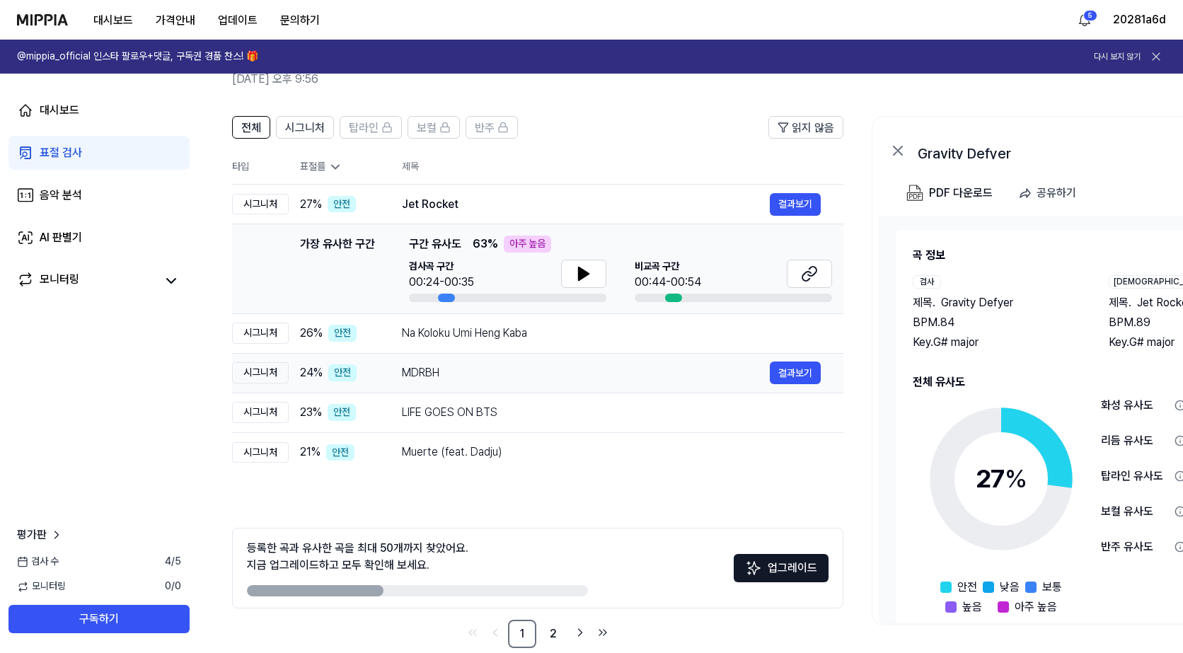
click at [526, 368] on div "MDRBH" at bounding box center [586, 372] width 368 height 17
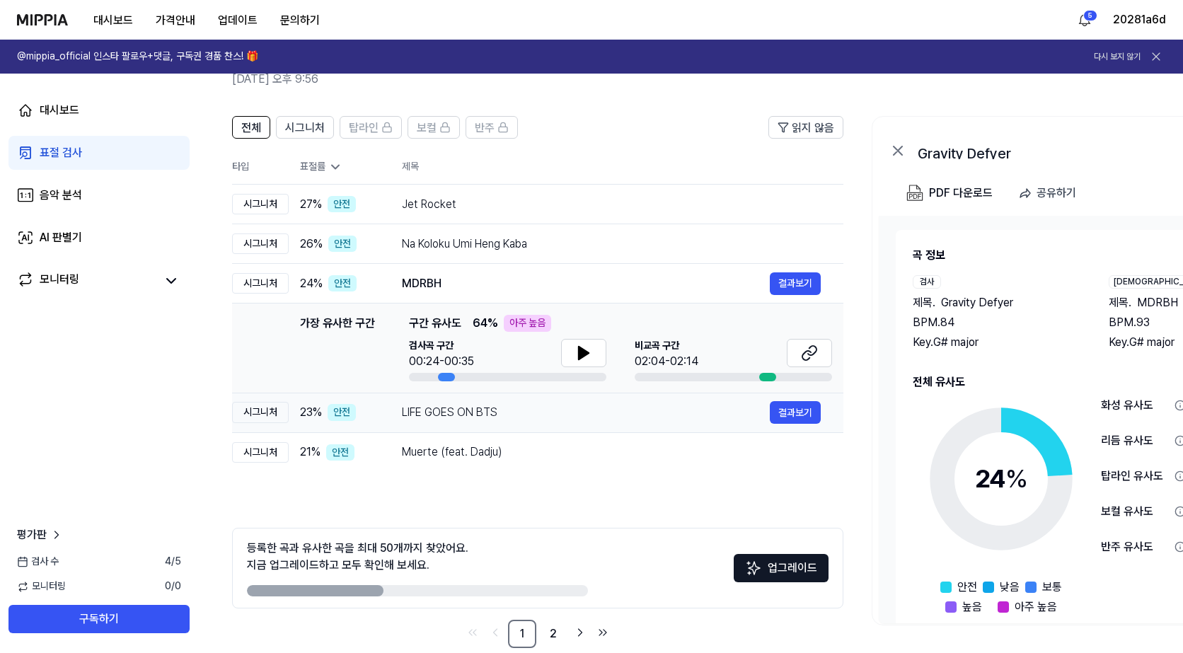
click at [530, 411] on div "LIFE GOES ON BTS" at bounding box center [586, 412] width 368 height 17
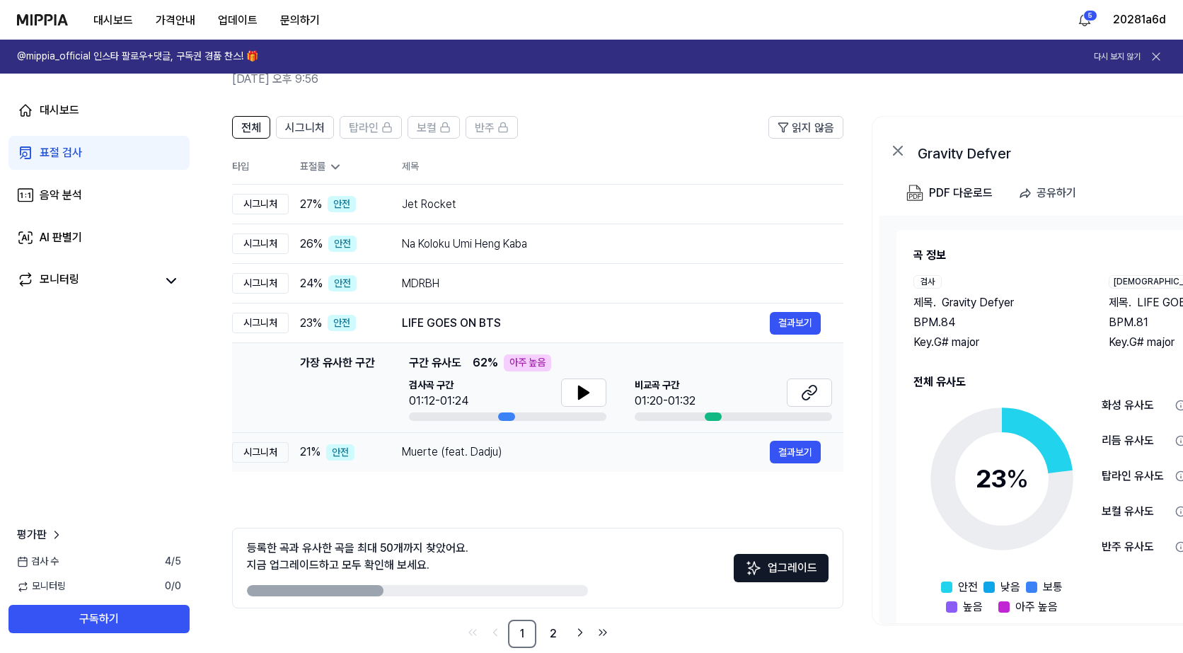
click at [527, 454] on div "Muerte (feat. Dadju)" at bounding box center [586, 452] width 368 height 17
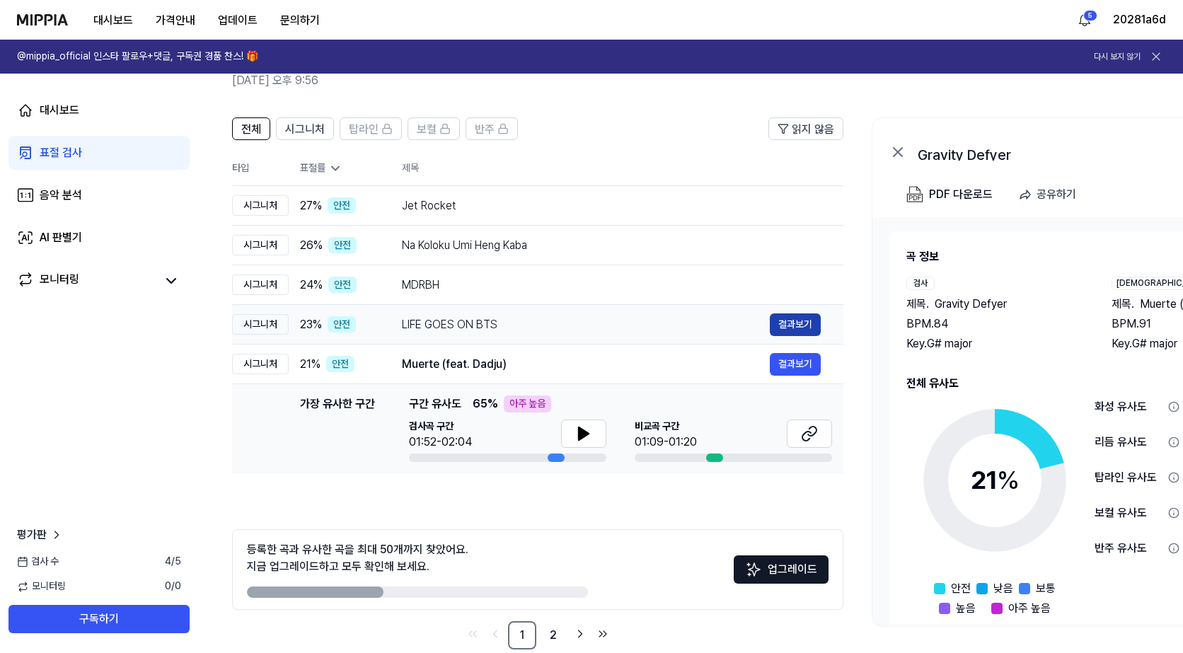
scroll to position [71, 0]
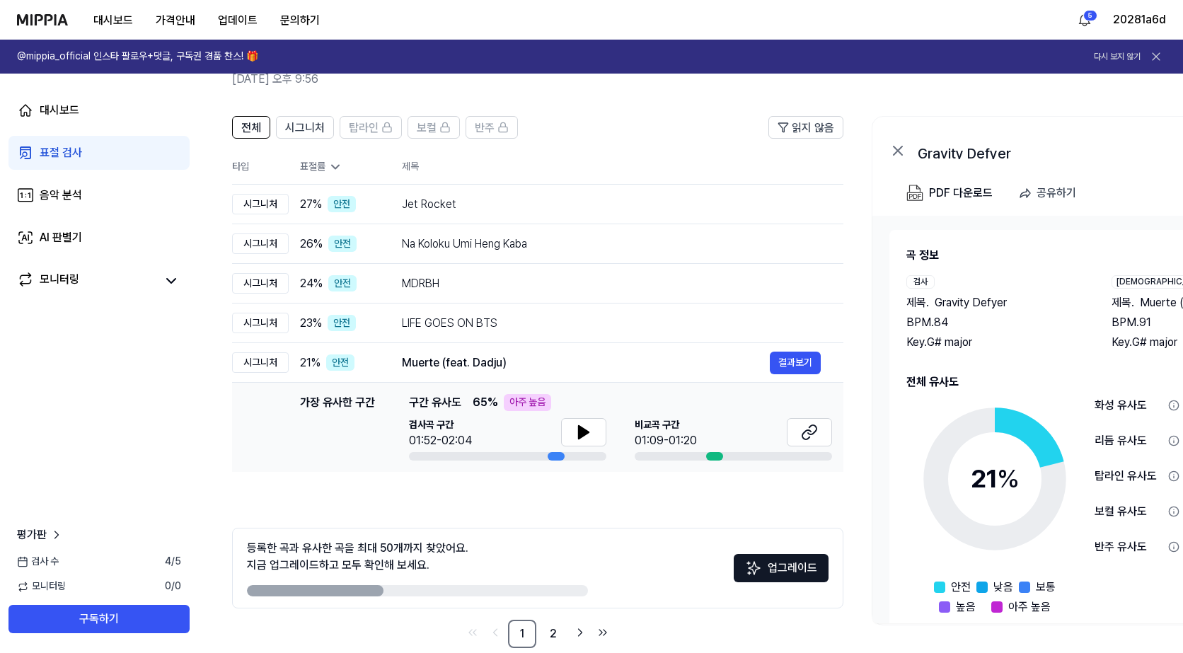
click at [1155, 442] on div "리듬 유사도" at bounding box center [1129, 440] width 68 height 17
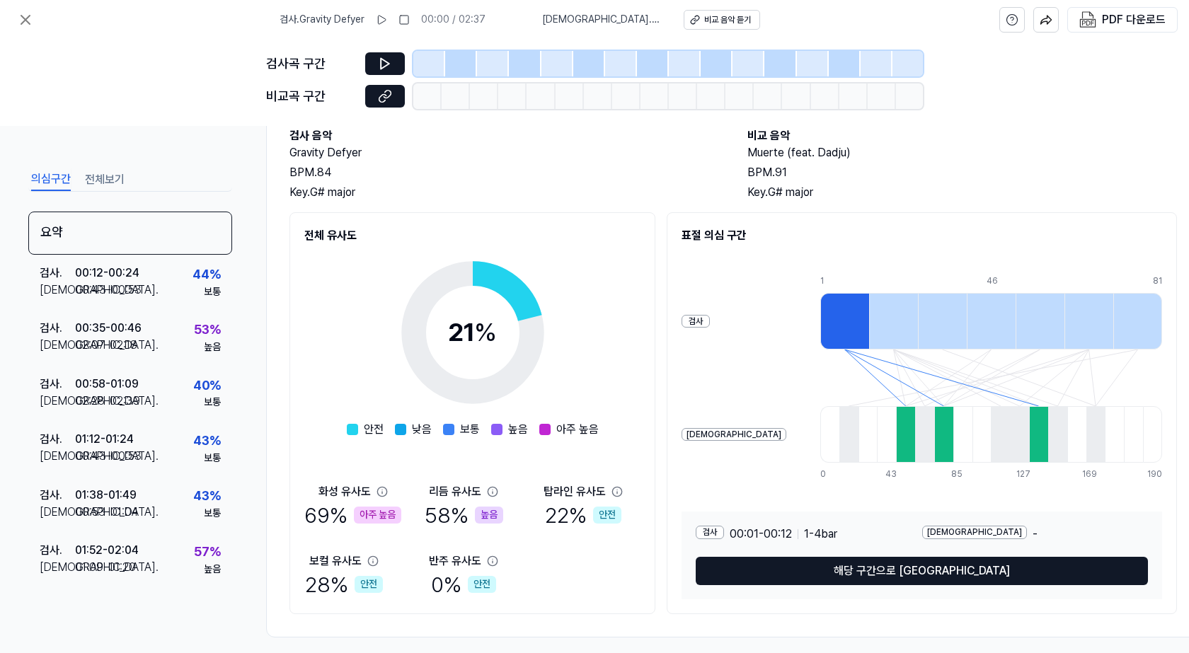
scroll to position [103, 0]
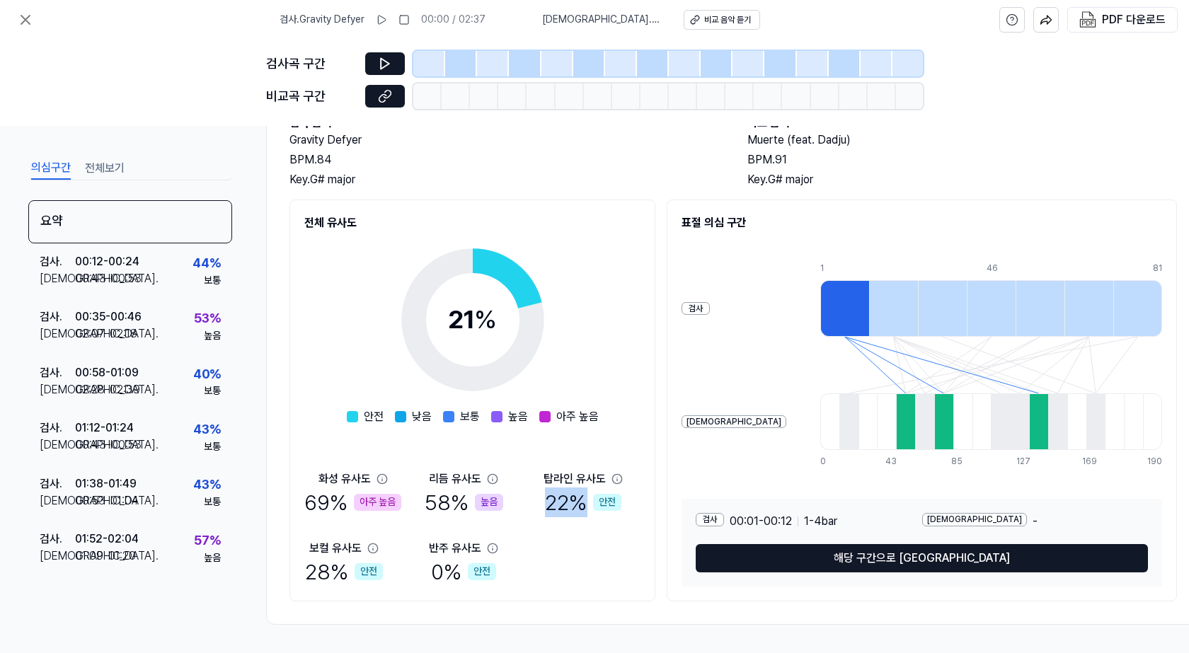
drag, startPoint x: 547, startPoint y: 498, endPoint x: 587, endPoint y: 498, distance: 39.6
click at [587, 498] on div "22 % 안전" at bounding box center [583, 502] width 76 height 30
click at [439, 497] on div "58 % 높음" at bounding box center [464, 502] width 79 height 30
drag, startPoint x: 432, startPoint y: 497, endPoint x: 452, endPoint y: 498, distance: 19.9
click at [452, 498] on div "58 % 높음" at bounding box center [464, 502] width 79 height 30
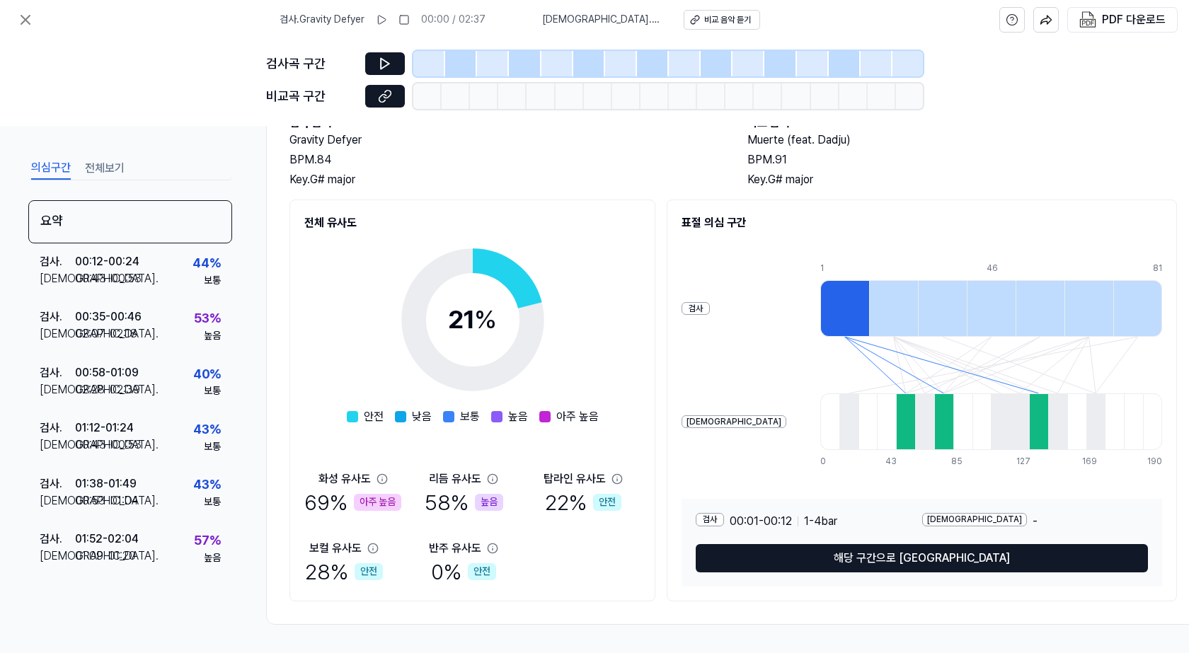
click at [452, 498] on div "58 % 높음" at bounding box center [464, 502] width 79 height 30
drag, startPoint x: 316, startPoint y: 561, endPoint x: 334, endPoint y: 565, distance: 18.9
click at [334, 565] on div "28 % 안전" at bounding box center [344, 572] width 78 height 30
click at [325, 565] on div "28 % 안전" at bounding box center [344, 572] width 78 height 30
drag, startPoint x: 536, startPoint y: 493, endPoint x: 575, endPoint y: 501, distance: 39.0
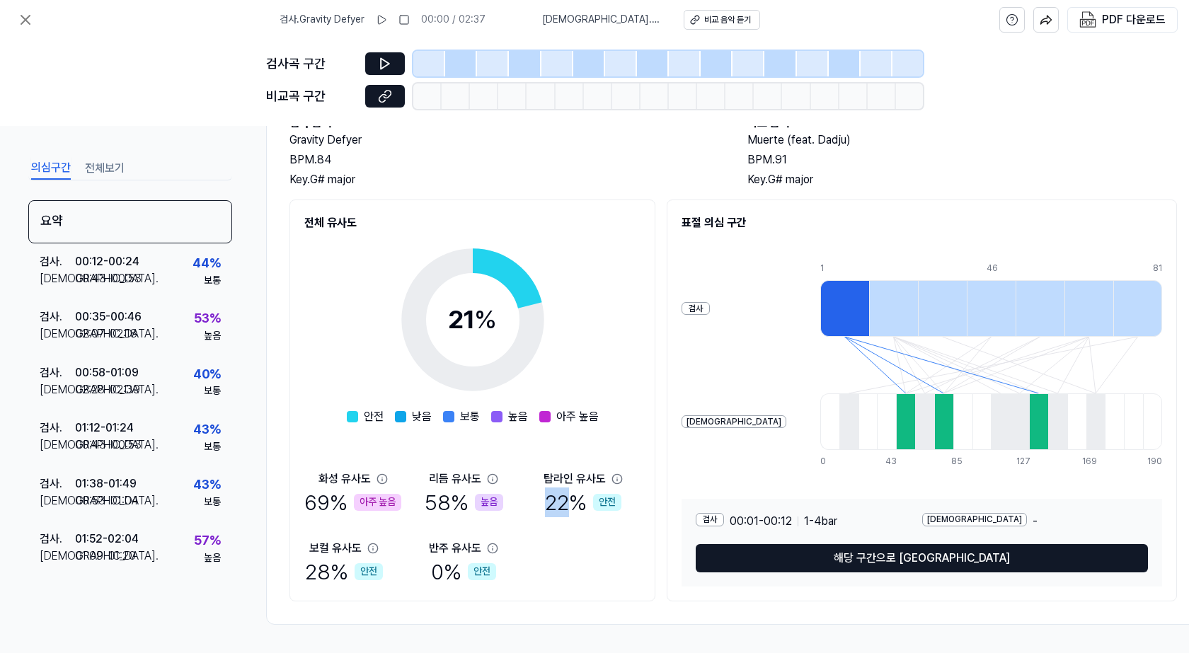
click at [575, 501] on div "화성 유사도 69 % 아주 높음 리듬 유사도 58 % 높음 탑라인 유사도 22 % 안전 보컬 유사도 28 % 안전 반주 유사도 0 % 안전" at bounding box center [472, 529] width 336 height 116
click at [575, 501] on div "22 % 안전" at bounding box center [583, 502] width 76 height 30
drag, startPoint x: 298, startPoint y: 493, endPoint x: 340, endPoint y: 506, distance: 43.6
click at [340, 506] on div "전체 유사도 21 % 안전 낮음 보통 높음 아주 높음 화성 유사도 69 % 아주 높음 리듬 유사도 58 % 높음 탑라인 유사도 22 % 안전 …" at bounding box center [472, 401] width 366 height 402
click at [426, 490] on div "58 % 높음" at bounding box center [464, 502] width 79 height 30
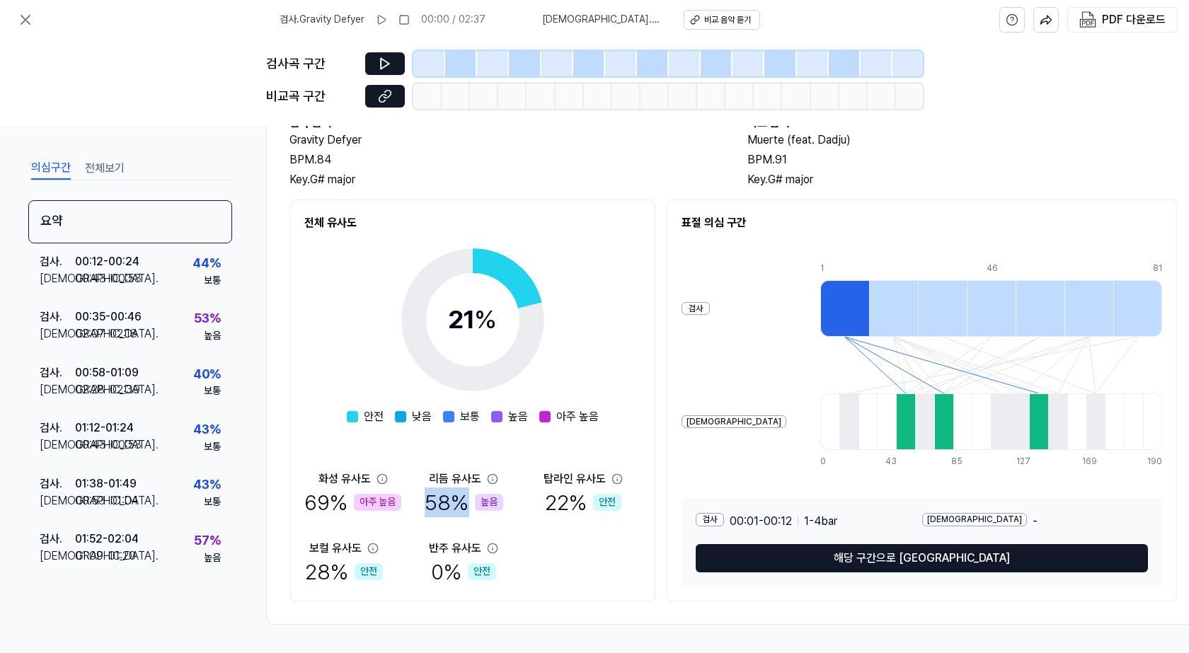
drag, startPoint x: 427, startPoint y: 499, endPoint x: 464, endPoint y: 501, distance: 37.6
click at [464, 501] on div "58 % 높음" at bounding box center [464, 502] width 79 height 30
click at [464, 502] on div "58 % 높음" at bounding box center [464, 502] width 79 height 30
drag, startPoint x: 306, startPoint y: 492, endPoint x: 325, endPoint y: 492, distance: 19.1
click at [325, 492] on div "69 % 아주 높음" at bounding box center [352, 502] width 97 height 30
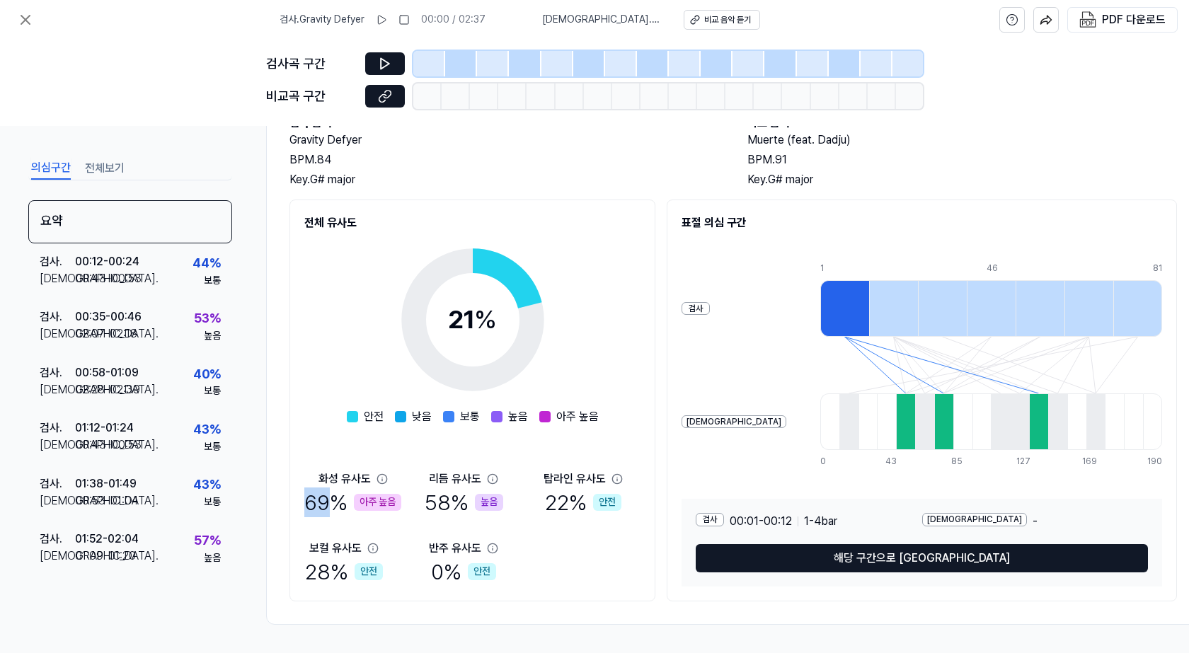
click at [325, 492] on div "69 % 아주 높음" at bounding box center [352, 502] width 97 height 30
drag, startPoint x: 448, startPoint y: 497, endPoint x: 477, endPoint y: 497, distance: 29.0
click at [477, 497] on div "58 % 높음" at bounding box center [464, 502] width 79 height 30
click at [441, 492] on div "58 % 높음" at bounding box center [464, 502] width 79 height 30
drag, startPoint x: 419, startPoint y: 485, endPoint x: 466, endPoint y: 490, distance: 47.0
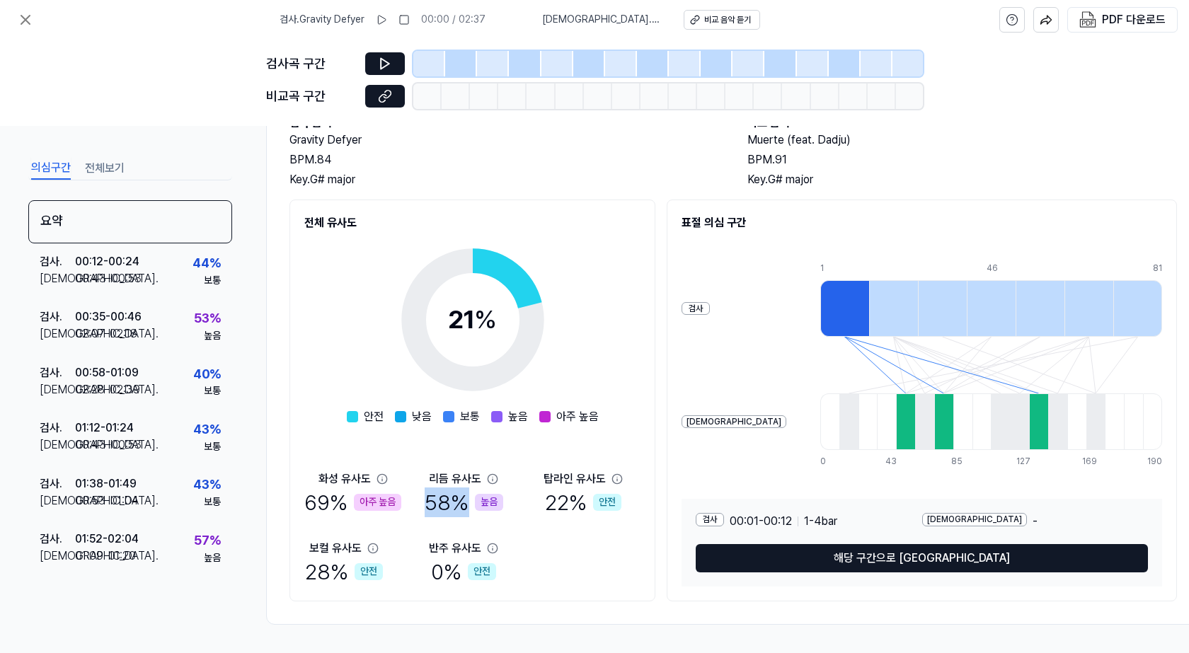
click at [466, 490] on div "화성 유사도 69 % 아주 높음 리듬 유사도 58 % 높음 탑라인 유사도 22 % 안전 보컬 유사도 28 % 안전 반주 유사도 0 % 안전" at bounding box center [472, 529] width 336 height 116
